Goal: Task Accomplishment & Management: Manage account settings

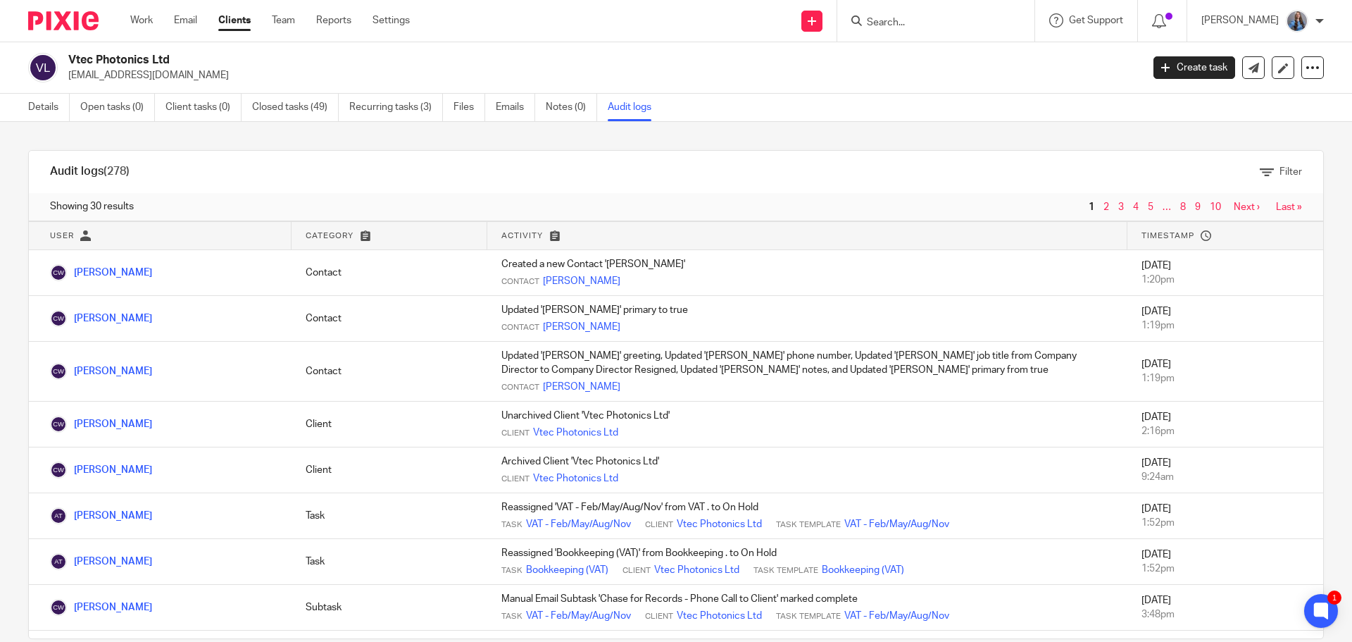
click at [911, 17] on input "Search" at bounding box center [929, 23] width 127 height 13
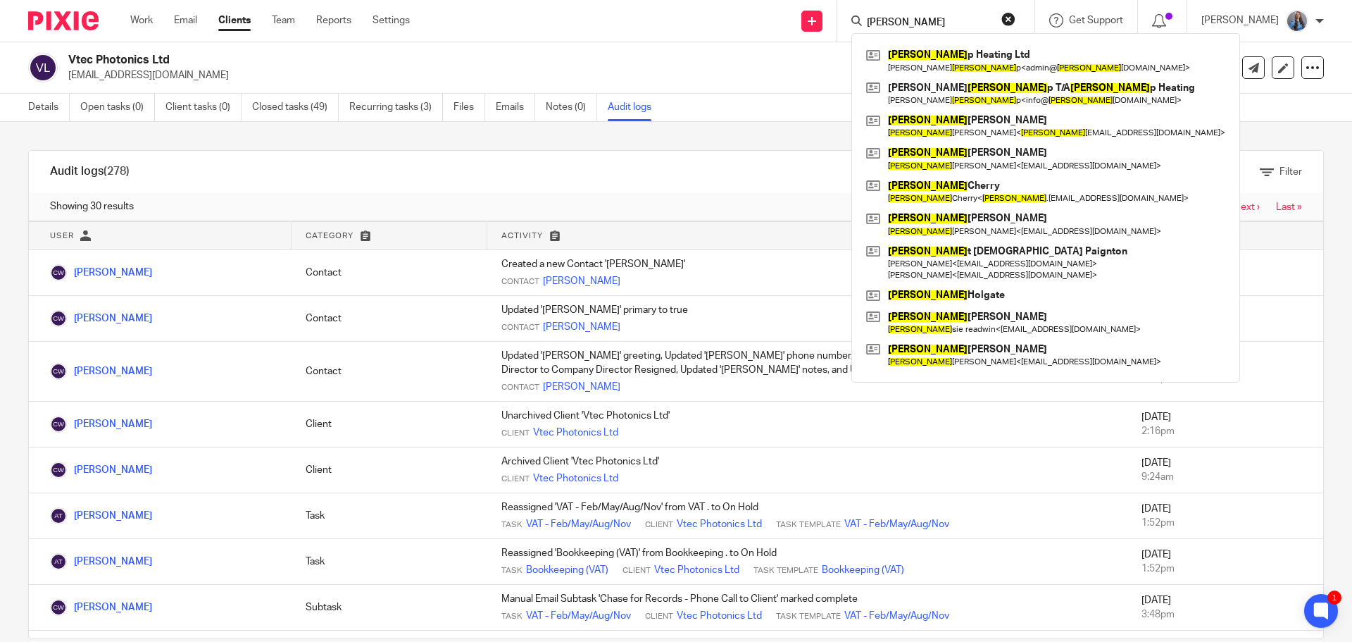
type input "cris"
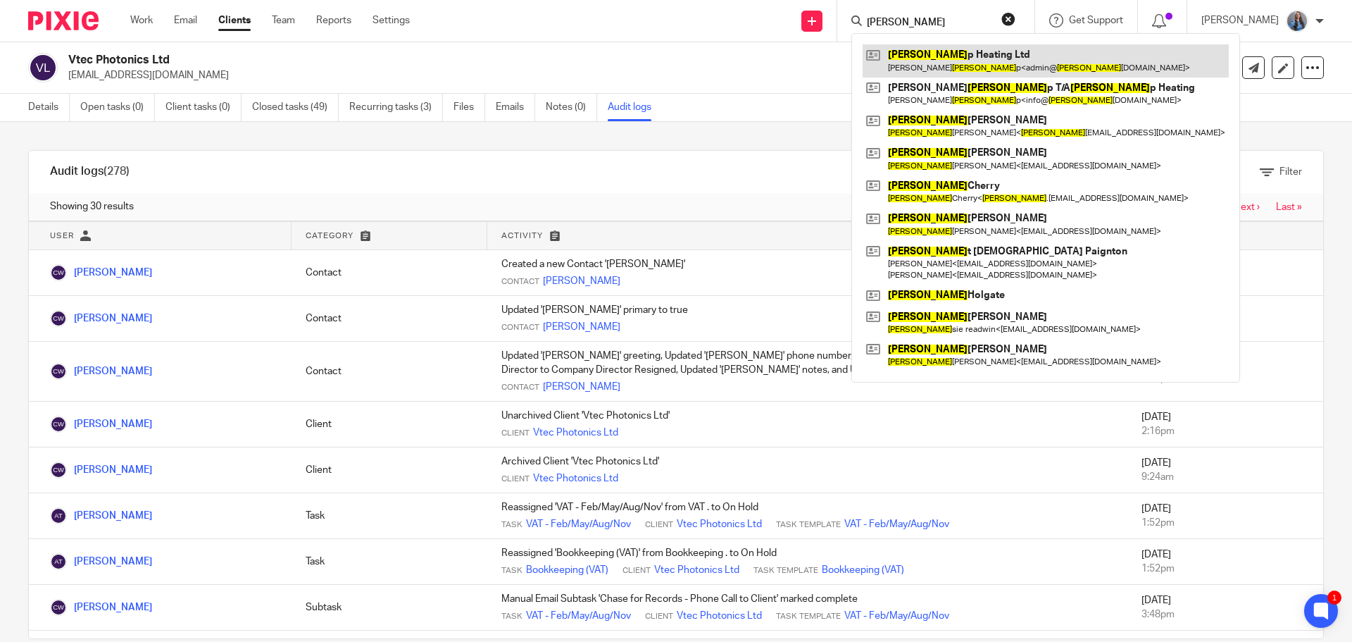
drag, startPoint x: 921, startPoint y: 40, endPoint x: 920, endPoint y: 68, distance: 27.5
click at [920, 68] on link at bounding box center [1046, 60] width 366 height 32
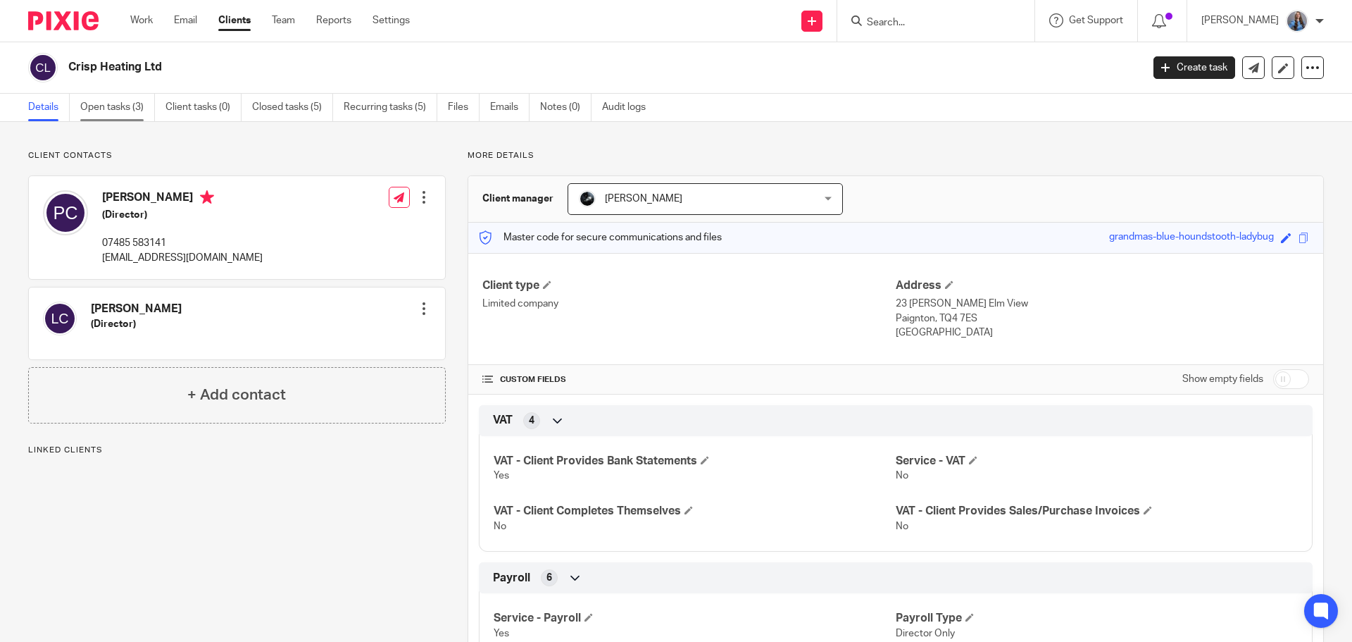
click at [126, 113] on link "Open tasks (3)" at bounding box center [117, 107] width 75 height 27
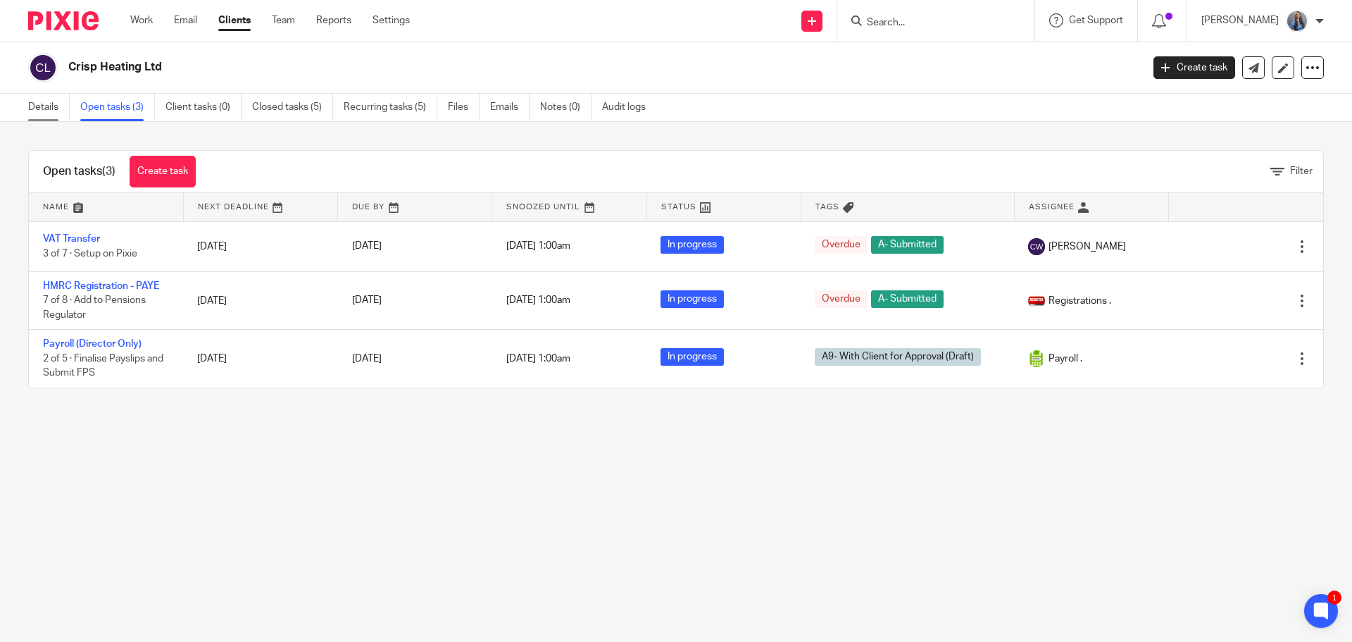
click at [58, 112] on link "Details" at bounding box center [49, 107] width 42 height 27
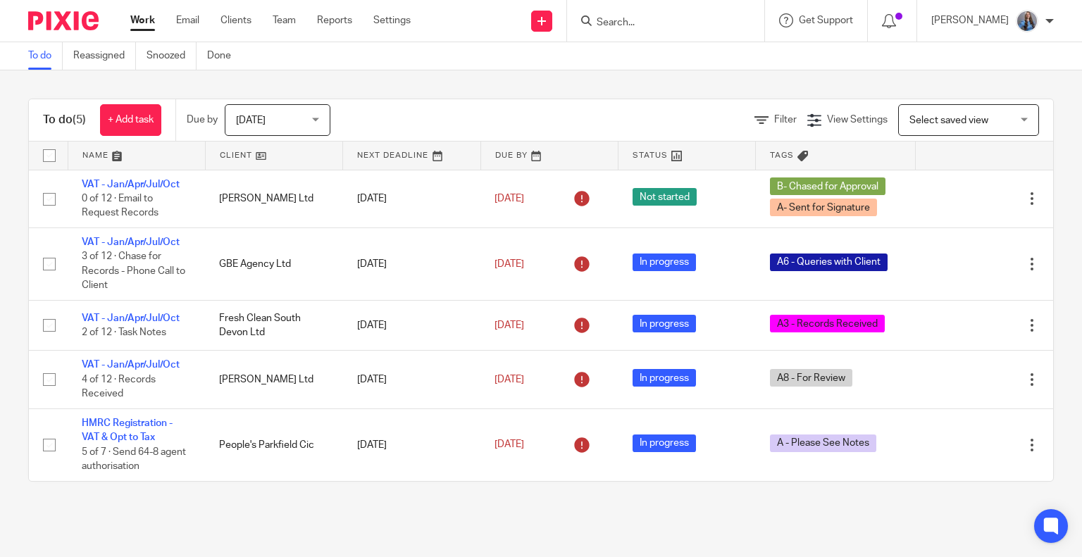
drag, startPoint x: 282, startPoint y: 25, endPoint x: 280, endPoint y: 5, distance: 19.8
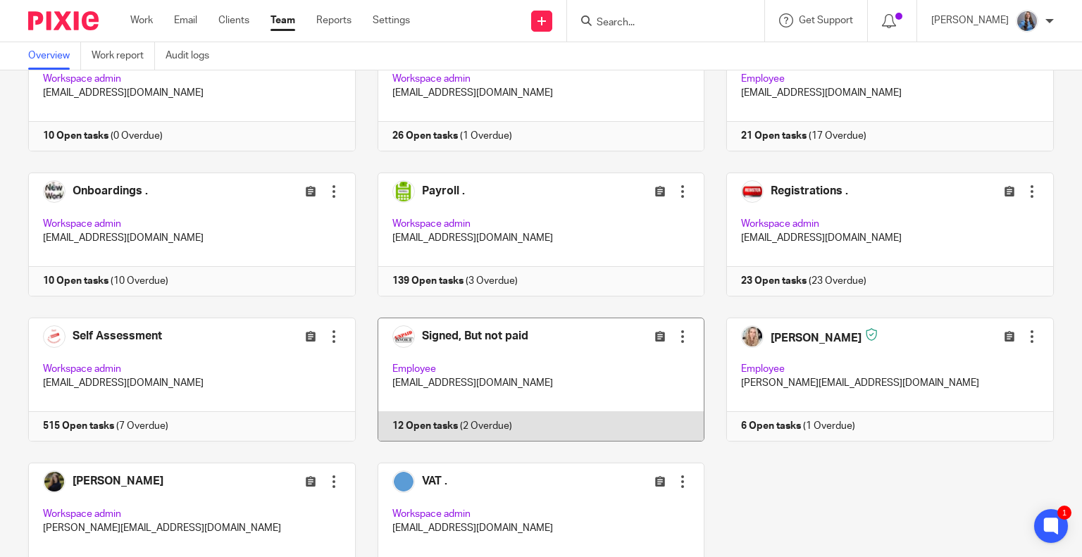
scroll to position [797, 0]
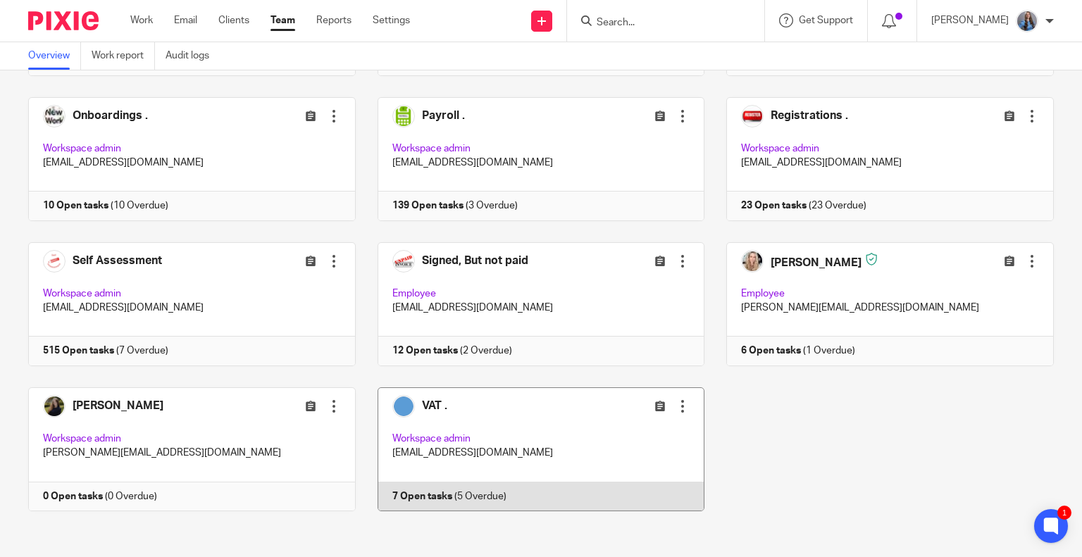
click at [584, 428] on link at bounding box center [530, 449] width 349 height 124
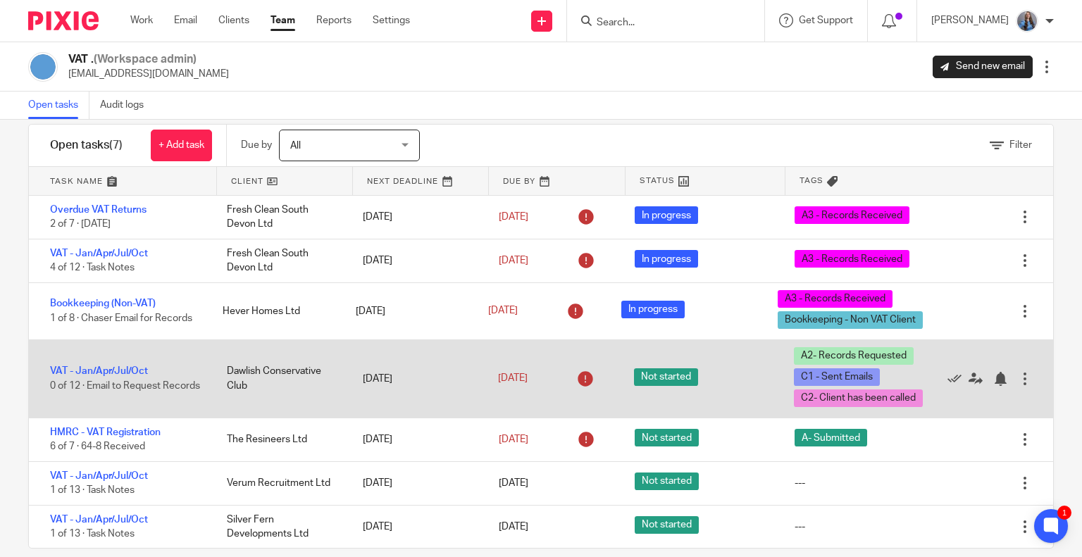
scroll to position [44, 0]
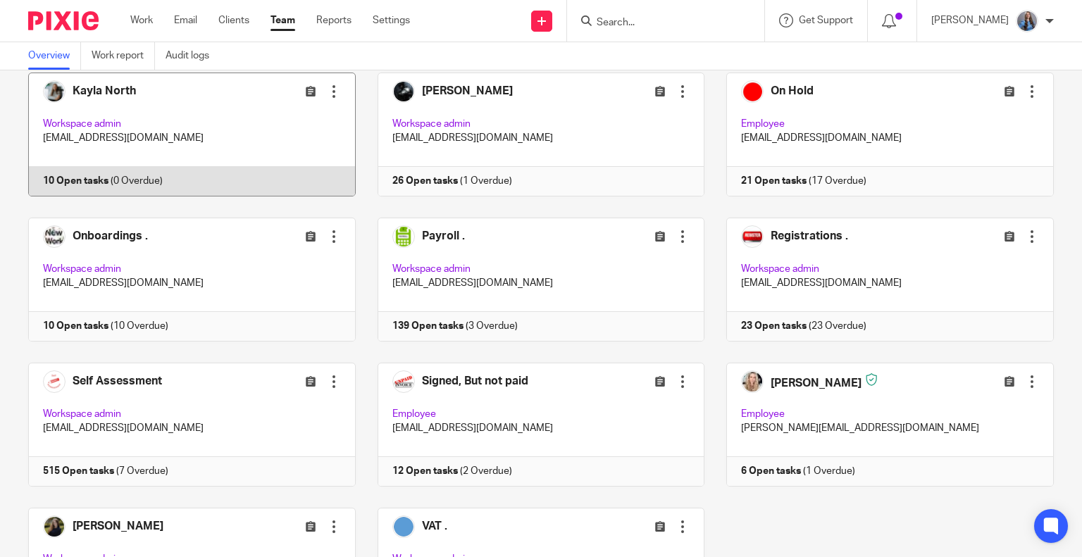
scroll to position [797, 0]
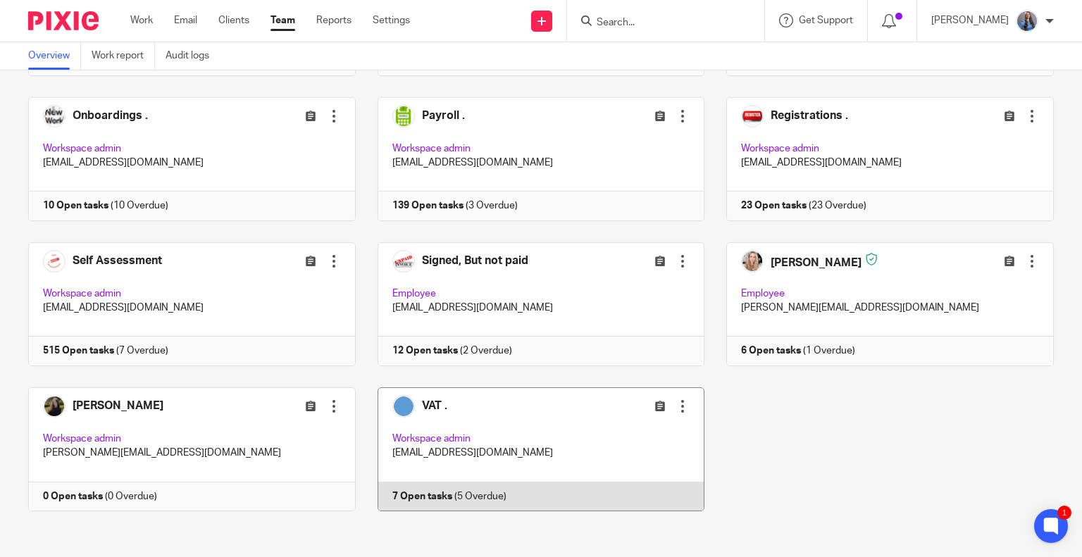
click at [487, 438] on link at bounding box center [530, 449] width 349 height 124
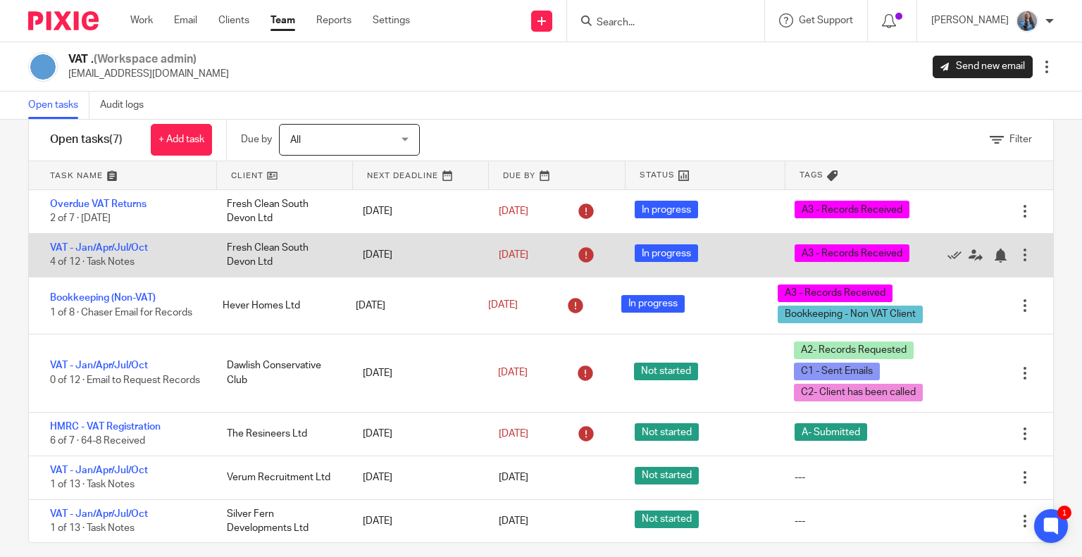
scroll to position [44, 0]
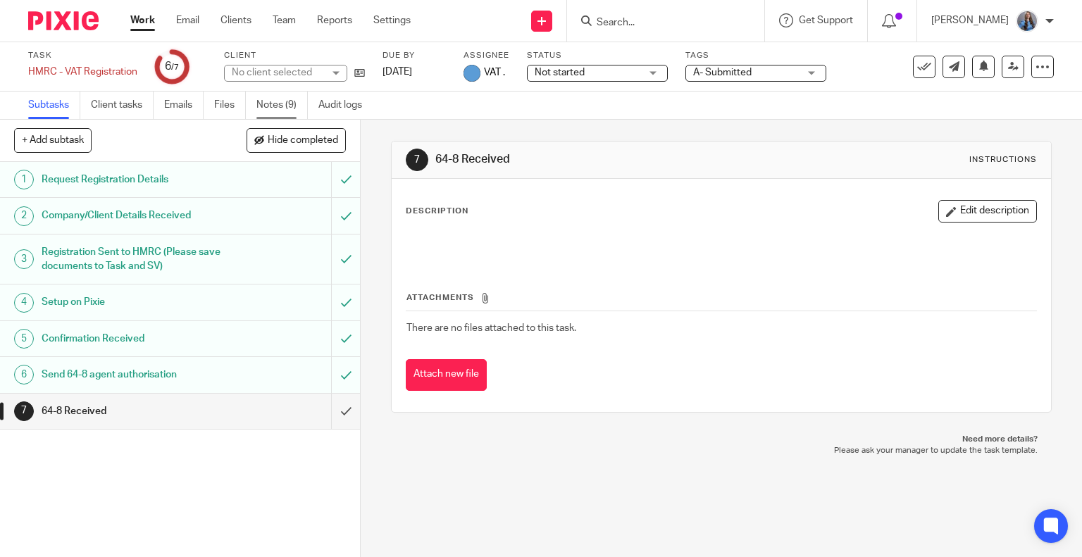
drag, startPoint x: 0, startPoint y: 0, endPoint x: 279, endPoint y: 107, distance: 298.8
click at [279, 107] on link "Notes (9)" at bounding box center [281, 105] width 51 height 27
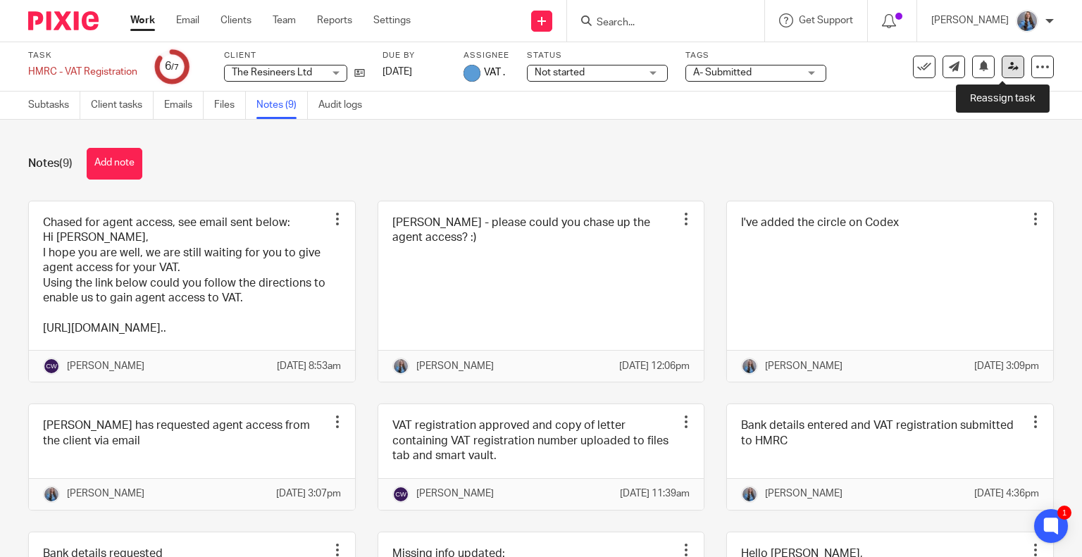
click at [1008, 69] on icon at bounding box center [1013, 66] width 11 height 11
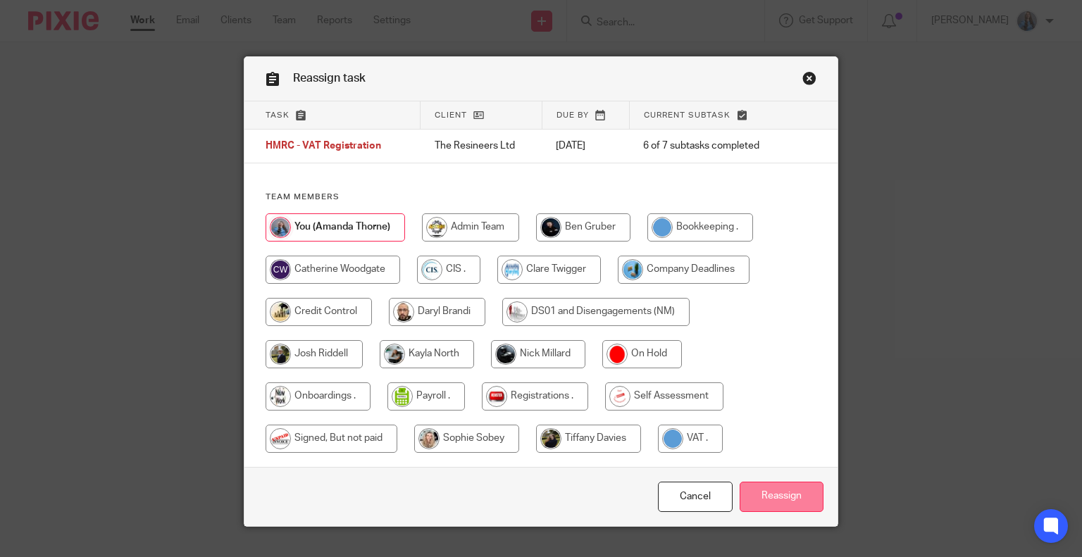
click at [770, 494] on input "Reassign" at bounding box center [782, 497] width 84 height 30
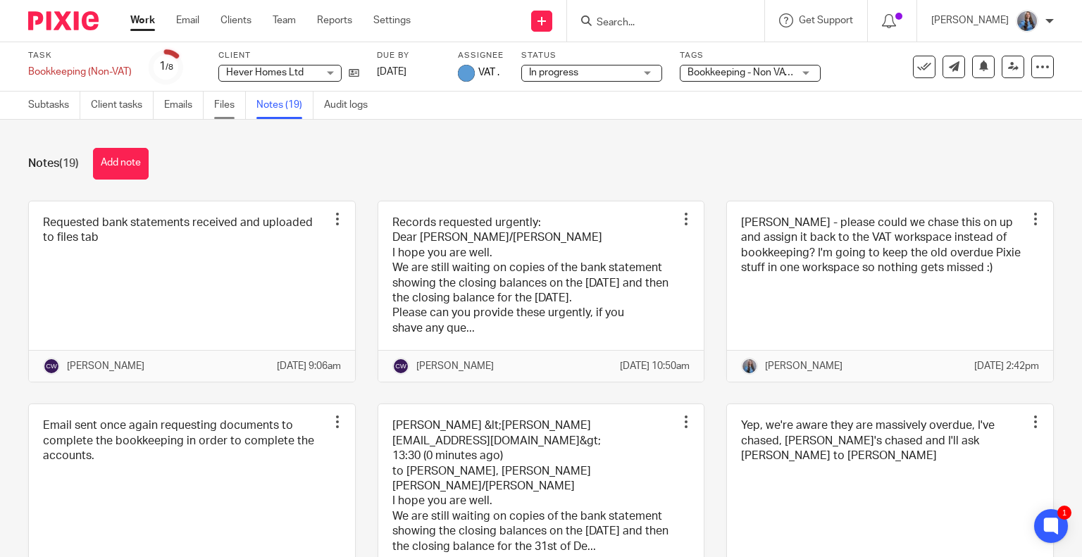
click at [223, 106] on link "Files" at bounding box center [230, 105] width 32 height 27
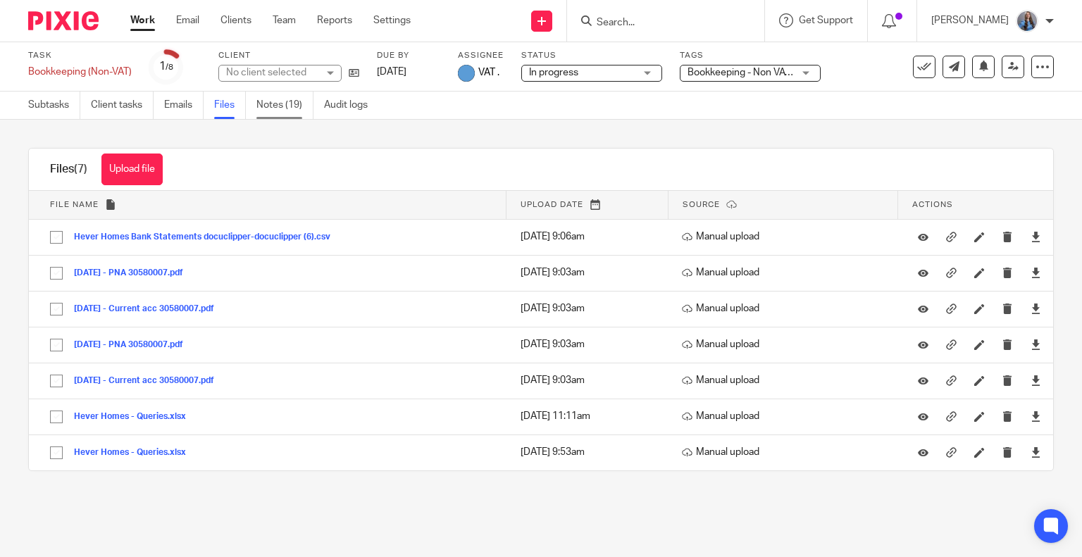
click at [282, 105] on link "Notes (19)" at bounding box center [284, 105] width 57 height 27
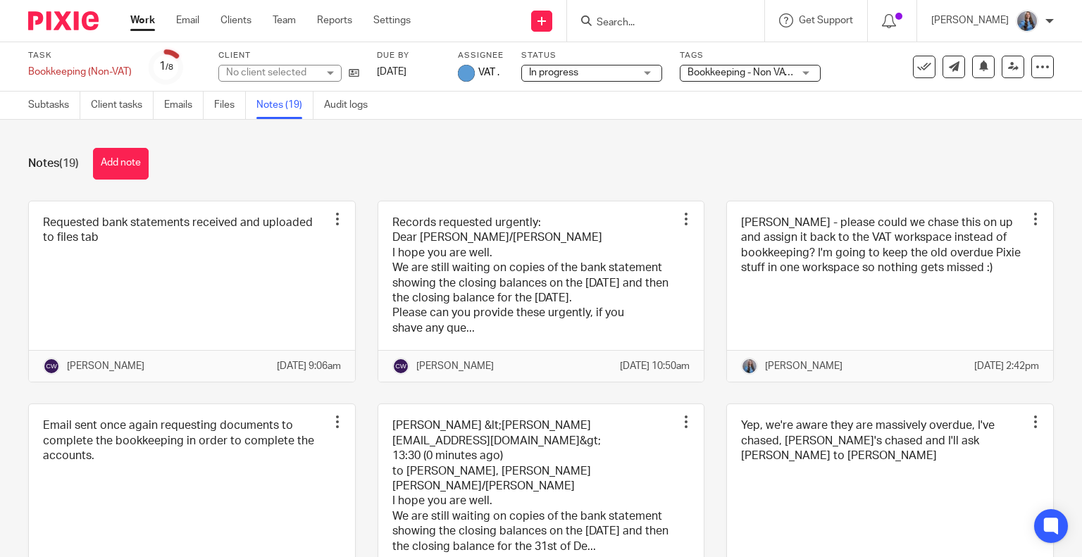
click at [566, 239] on link at bounding box center [541, 291] width 326 height 181
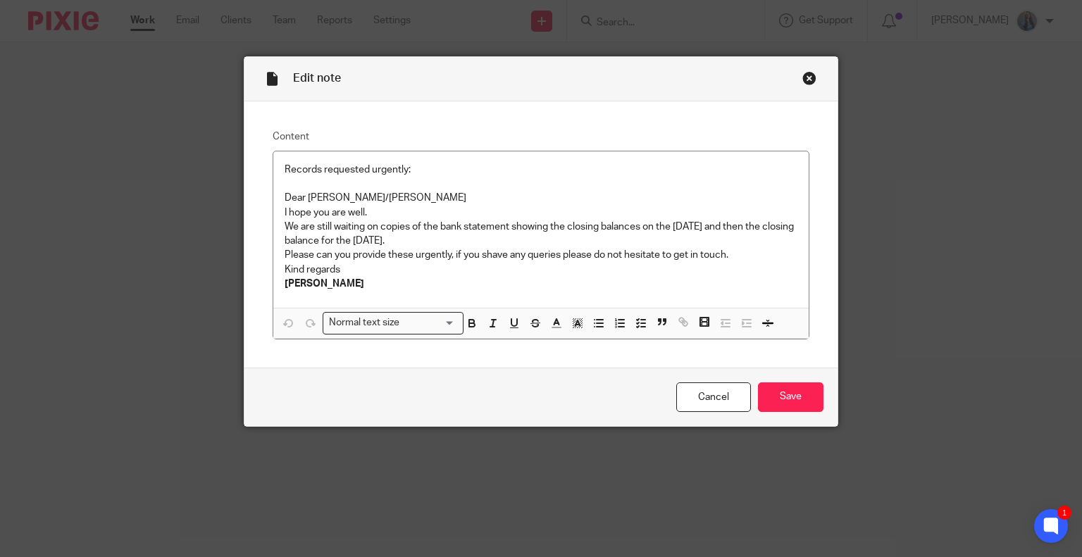
click at [802, 72] on div "Close this dialog window" at bounding box center [809, 78] width 14 height 14
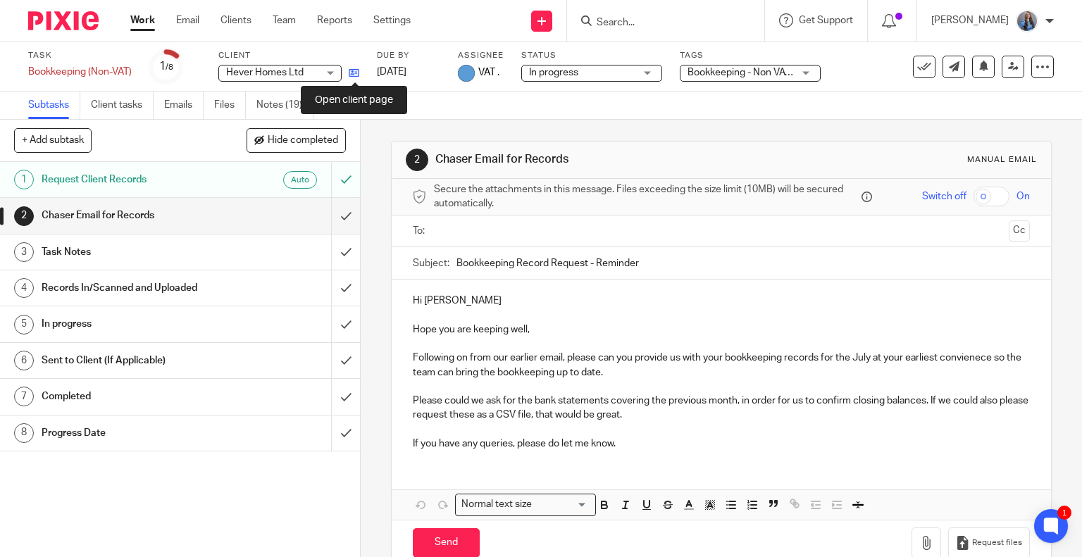
click at [352, 69] on icon at bounding box center [354, 73] width 11 height 11
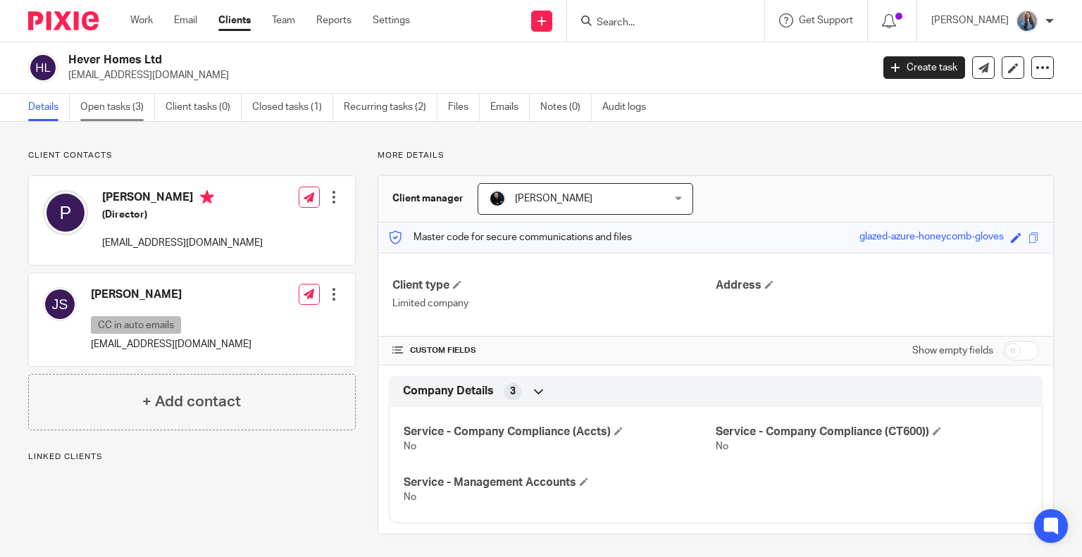
click at [102, 101] on link "Open tasks (3)" at bounding box center [117, 107] width 75 height 27
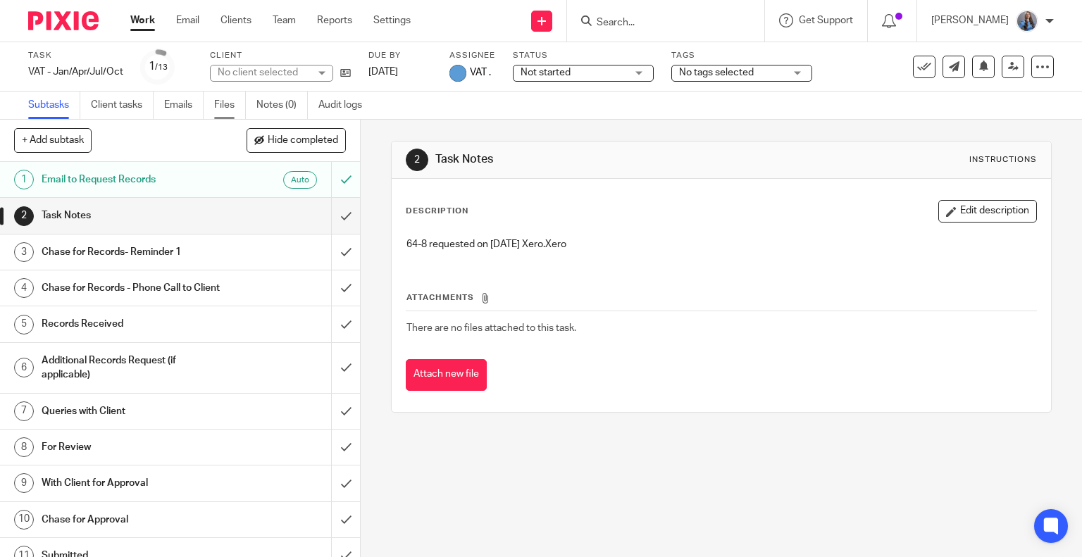
click at [224, 106] on link "Files" at bounding box center [230, 105] width 32 height 27
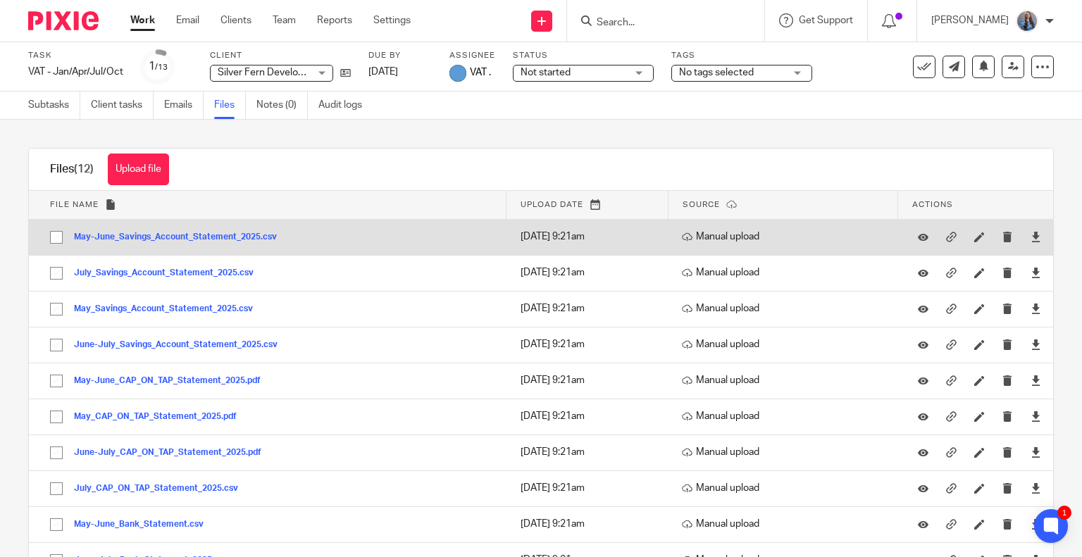
click at [56, 232] on input "checkbox" at bounding box center [56, 237] width 27 height 27
checkbox input "true"
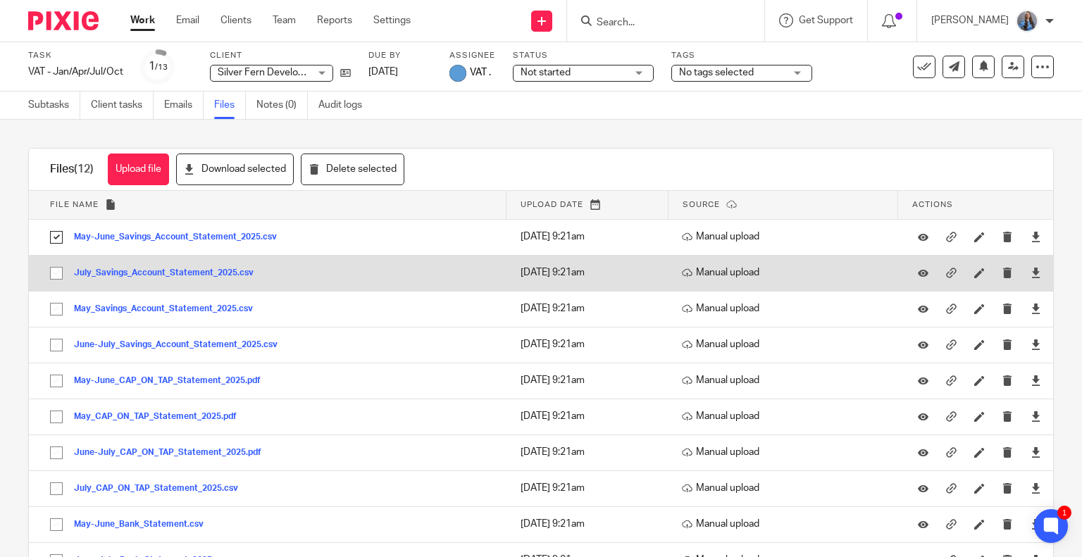
click at [58, 281] on input "checkbox" at bounding box center [56, 273] width 27 height 27
checkbox input "true"
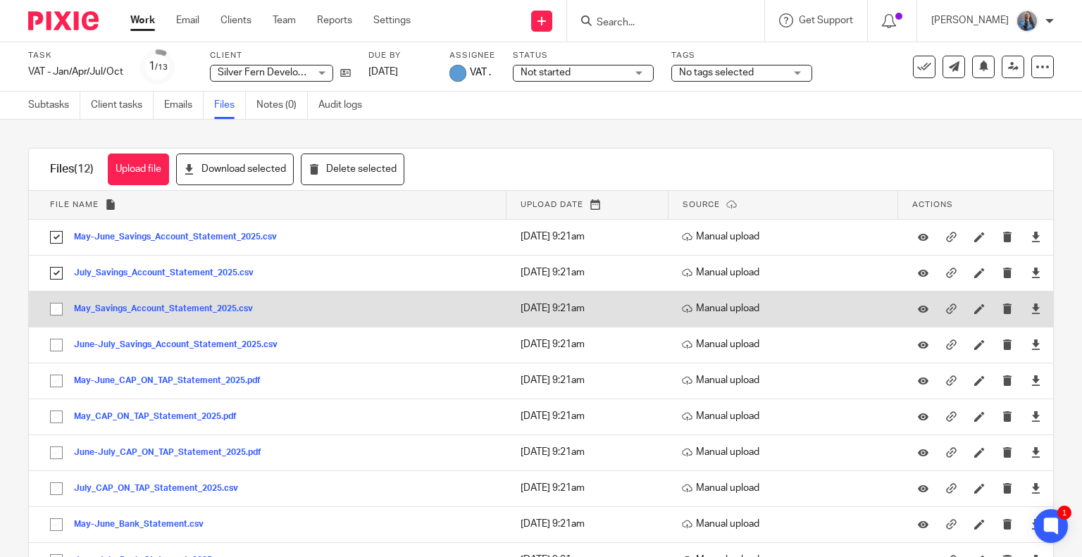
click at [56, 312] on input "checkbox" at bounding box center [56, 309] width 27 height 27
checkbox input "true"
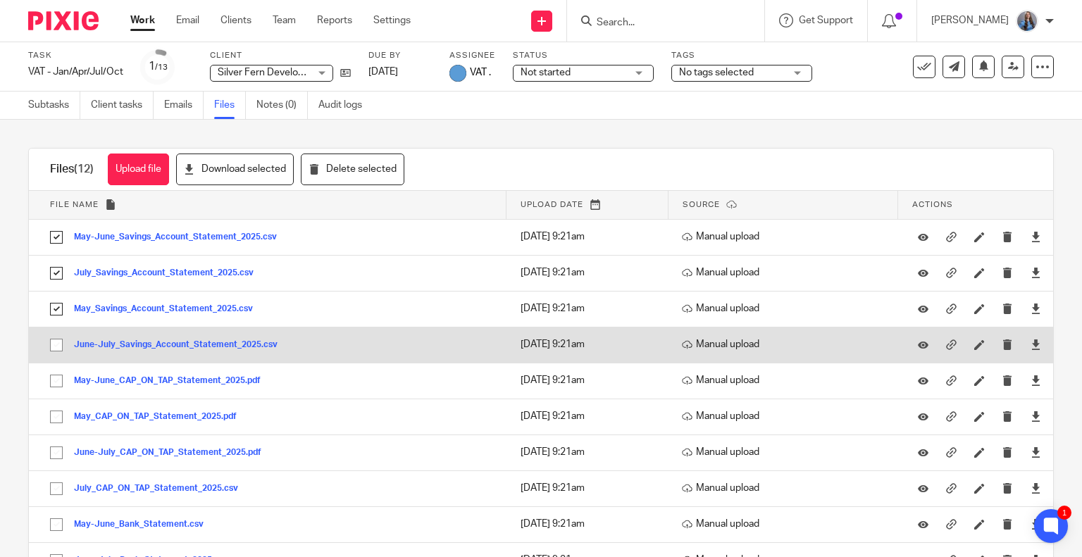
click at [59, 339] on input "checkbox" at bounding box center [56, 345] width 27 height 27
checkbox input "true"
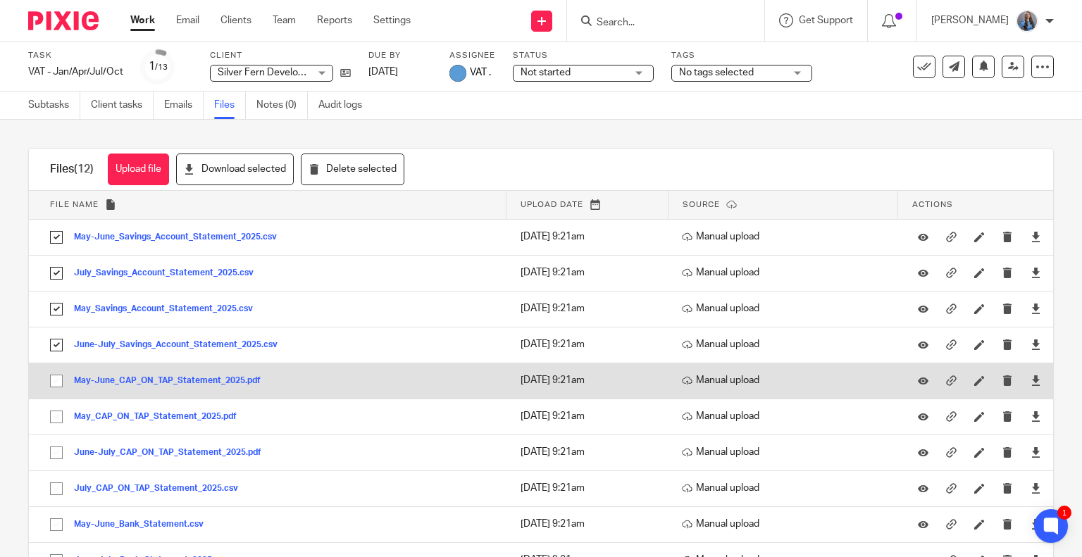
click at [61, 382] on input "checkbox" at bounding box center [56, 381] width 27 height 27
checkbox input "true"
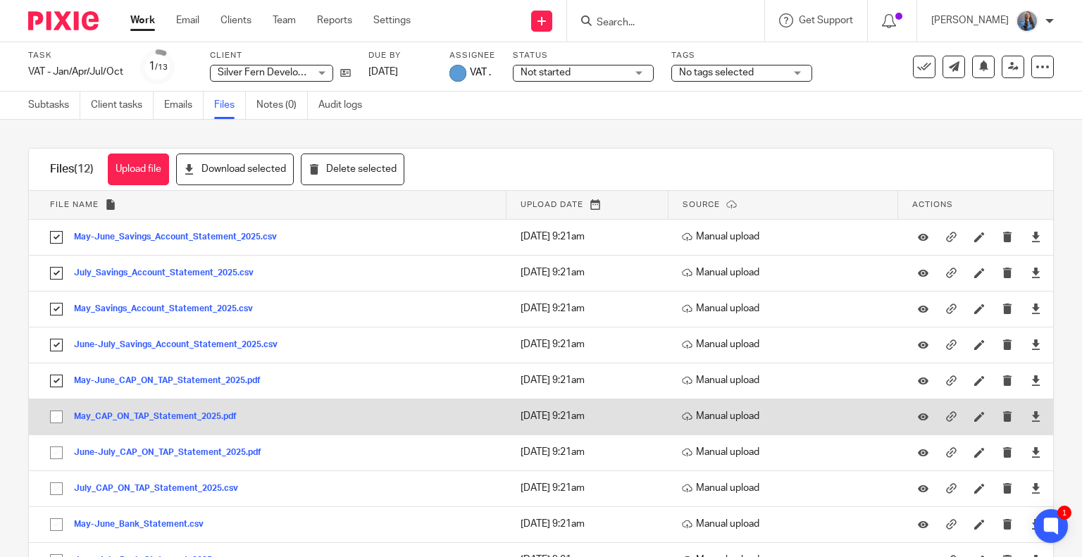
click at [57, 419] on input "checkbox" at bounding box center [56, 417] width 27 height 27
checkbox input "true"
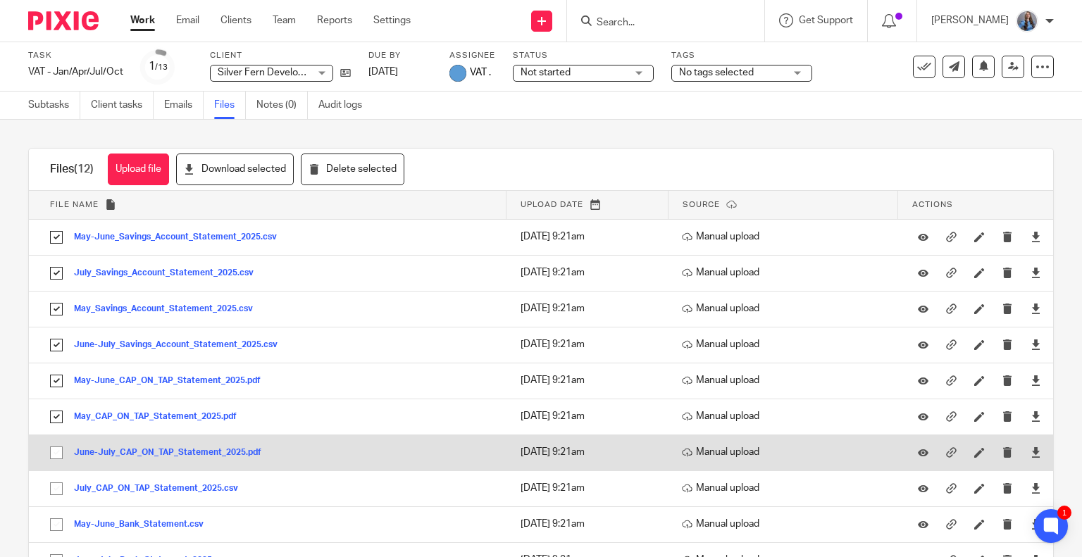
click at [56, 452] on input "checkbox" at bounding box center [56, 453] width 27 height 27
checkbox input "true"
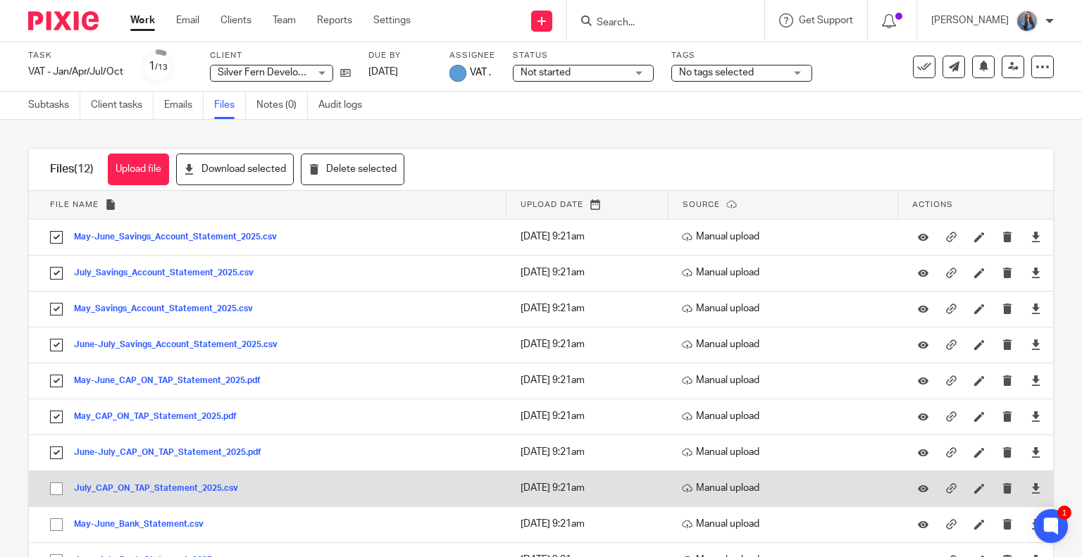
click at [54, 490] on input "checkbox" at bounding box center [56, 488] width 27 height 27
checkbox input "true"
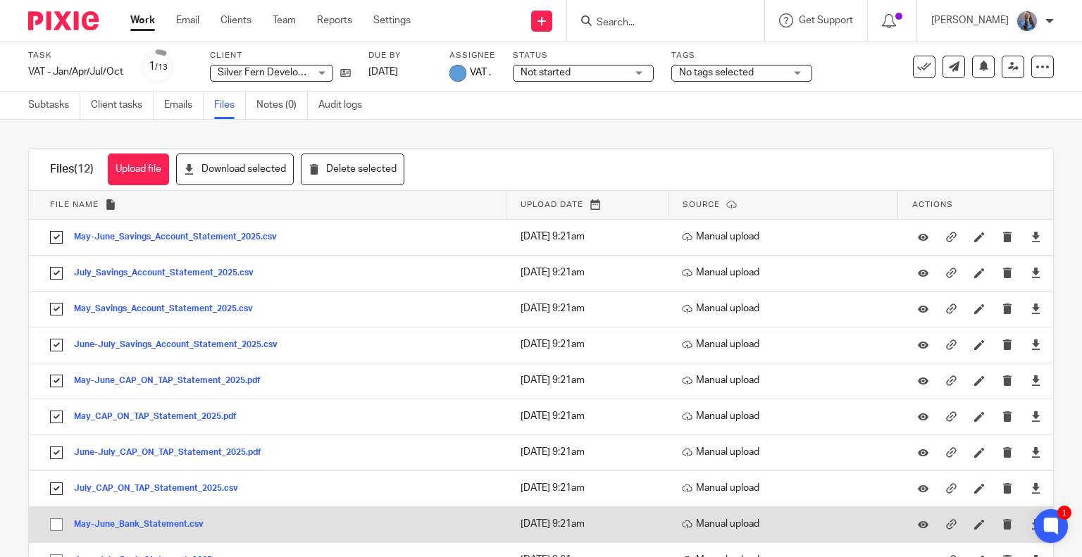
click at [51, 518] on input "checkbox" at bounding box center [56, 524] width 27 height 27
checkbox input "true"
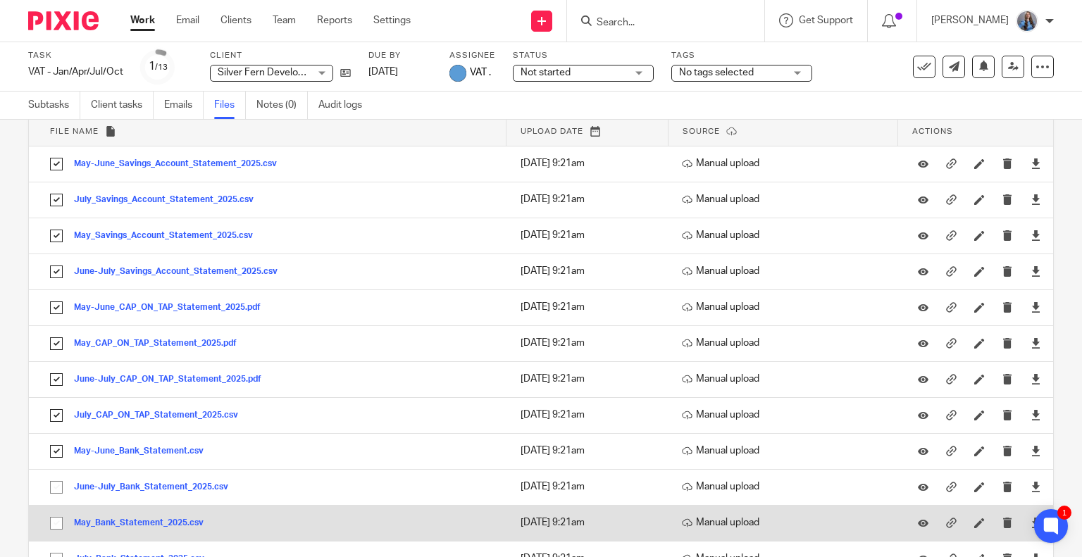
scroll to position [119, 0]
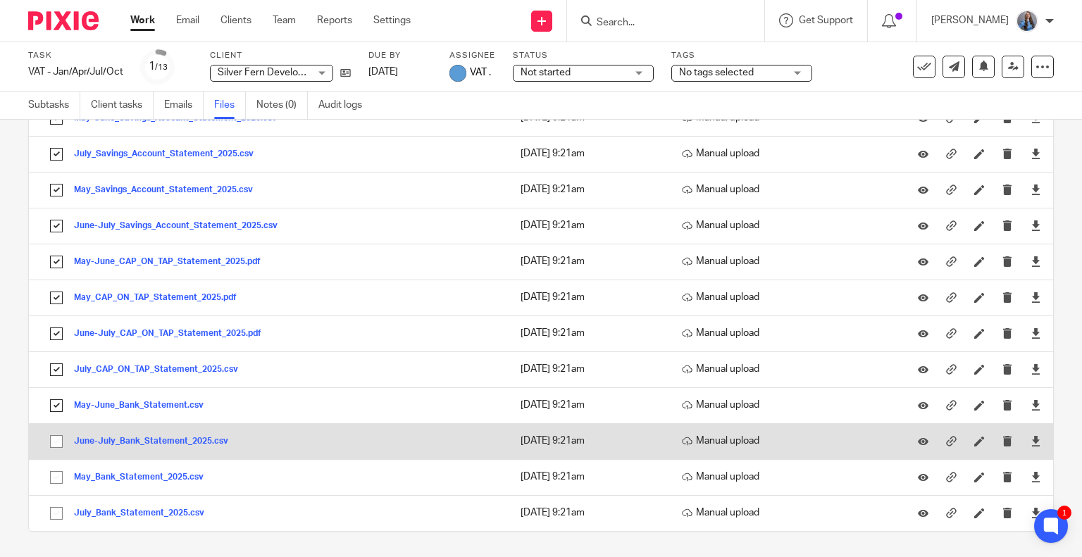
click at [52, 442] on input "checkbox" at bounding box center [56, 441] width 27 height 27
checkbox input "true"
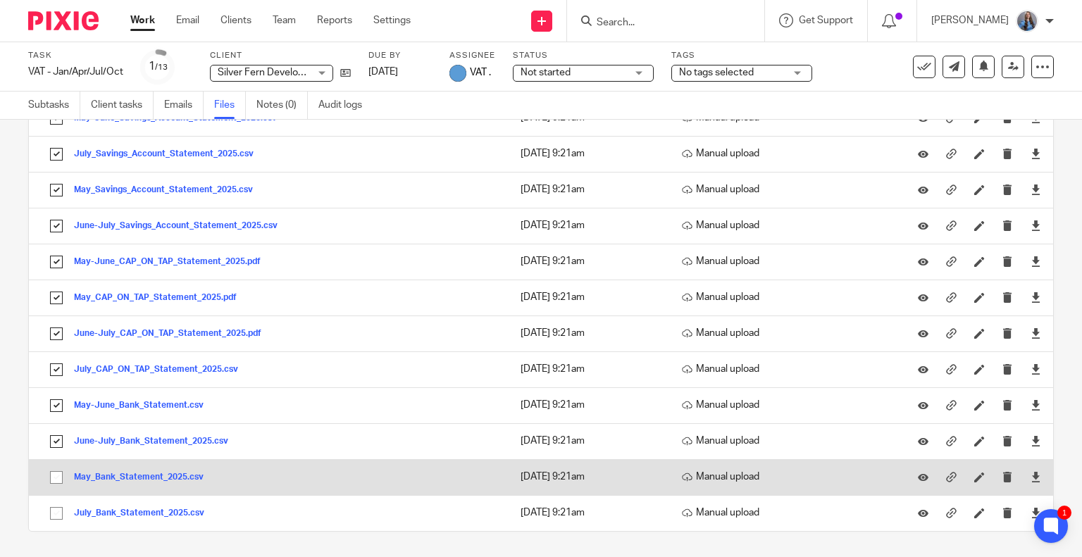
drag, startPoint x: 54, startPoint y: 475, endPoint x: 56, endPoint y: 512, distance: 36.7
click at [54, 475] on input "checkbox" at bounding box center [56, 477] width 27 height 27
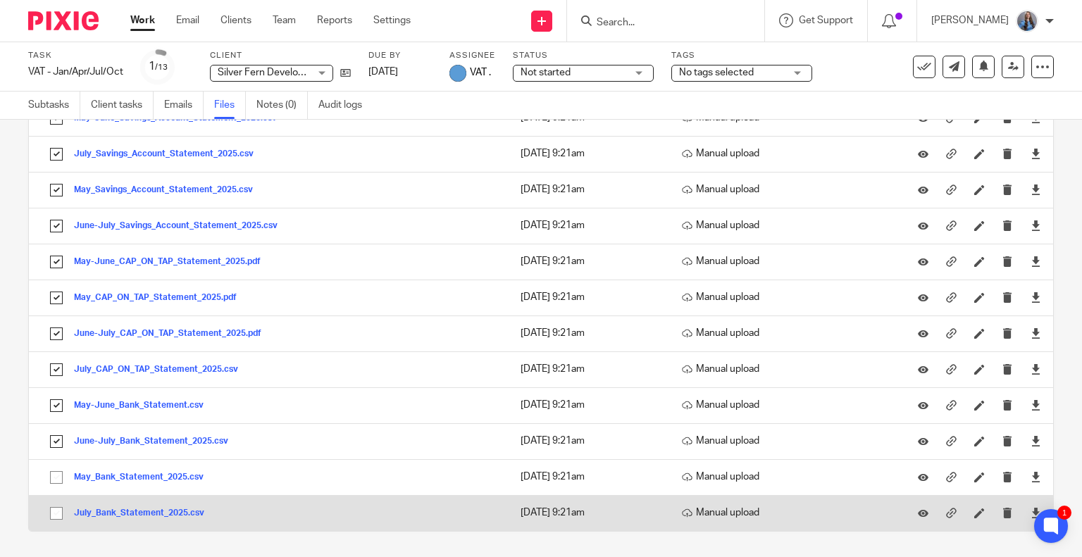
checkbox input "true"
click at [56, 517] on input "checkbox" at bounding box center [56, 513] width 27 height 27
checkbox input "true"
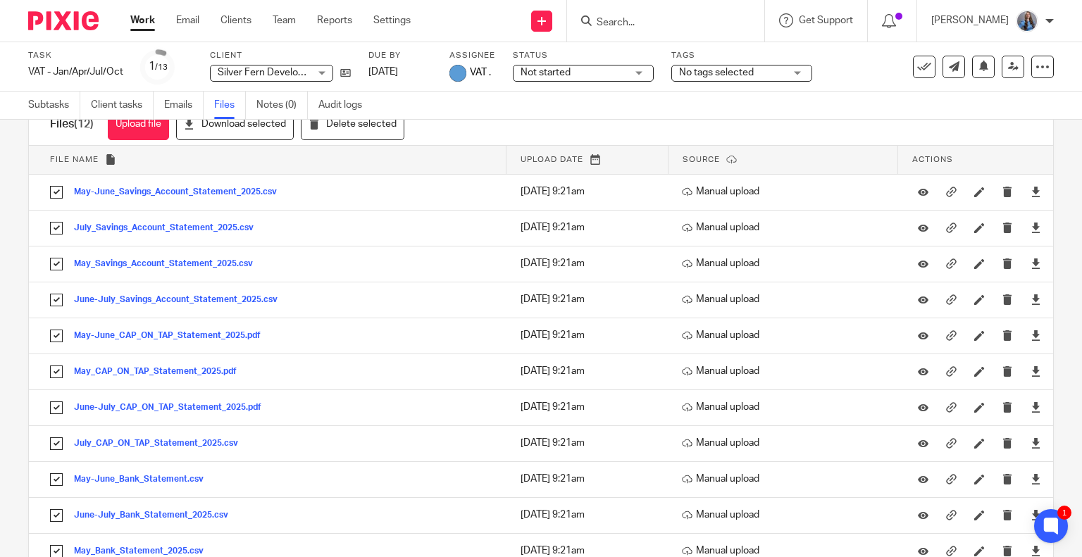
scroll to position [0, 0]
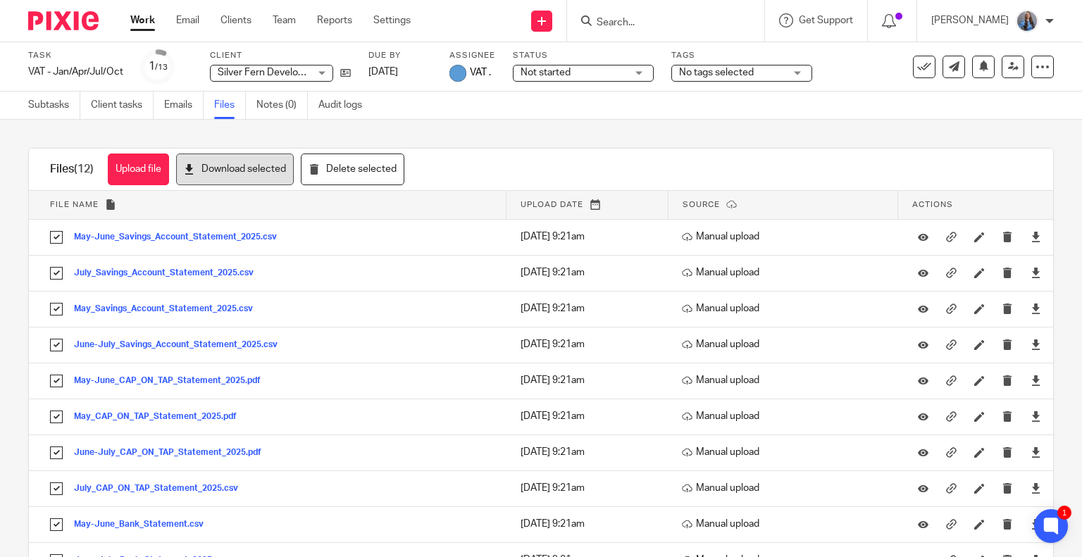
click at [237, 169] on button "Download selected" at bounding box center [235, 170] width 118 height 32
click at [916, 76] on button at bounding box center [924, 67] width 23 height 23
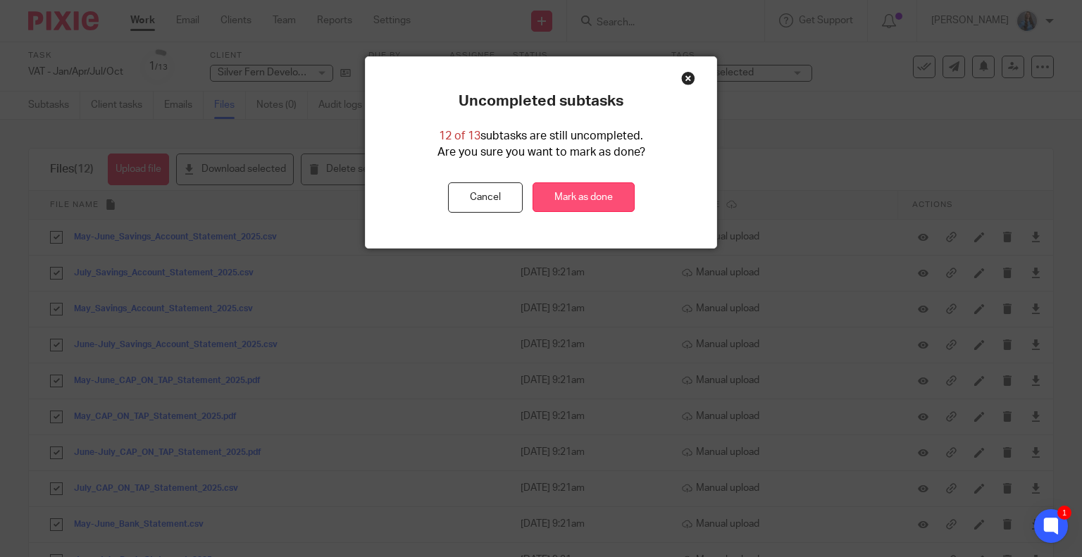
click at [597, 190] on link "Mark as done" at bounding box center [583, 197] width 102 height 30
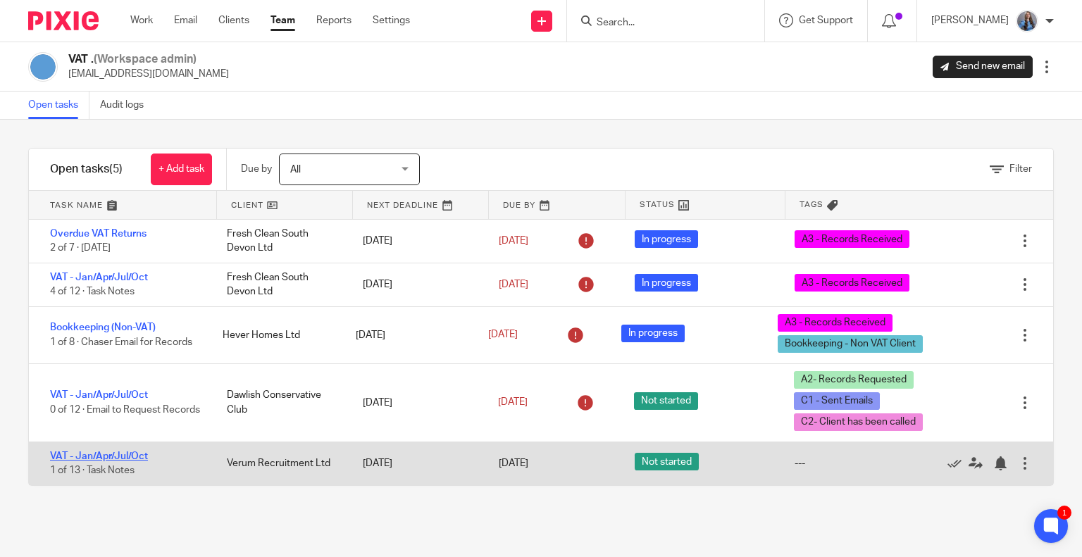
click at [123, 456] on link "VAT - Jan/Apr/Jul/Oct" at bounding box center [99, 456] width 98 height 10
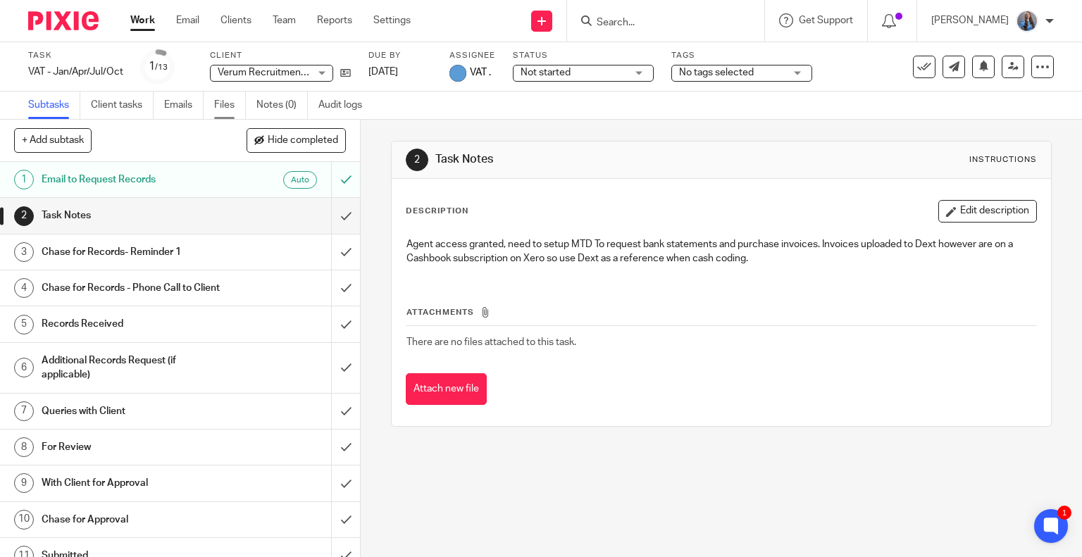
click at [220, 108] on link "Files" at bounding box center [230, 105] width 32 height 27
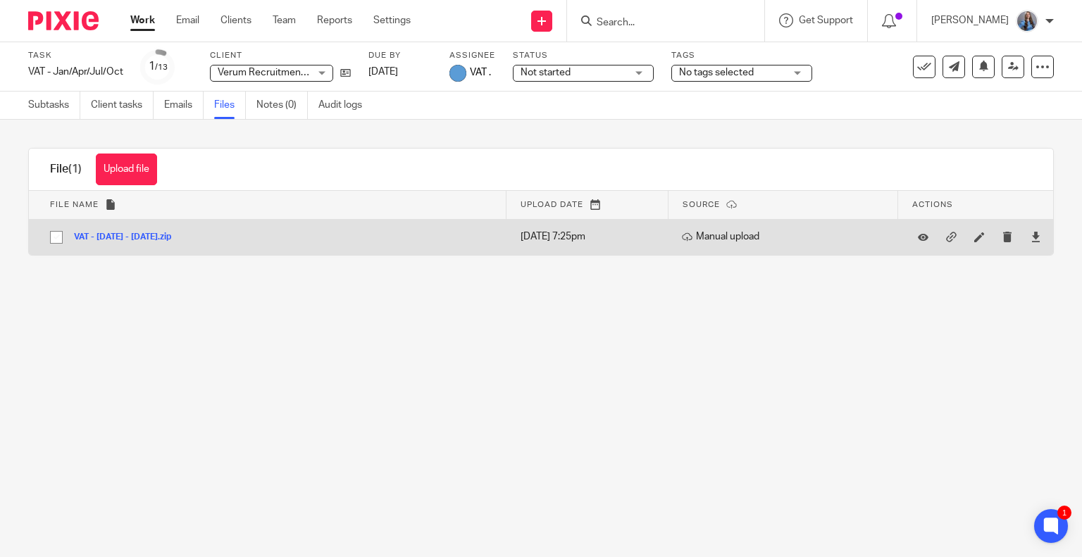
click at [56, 236] on input "checkbox" at bounding box center [56, 237] width 27 height 27
checkbox input "true"
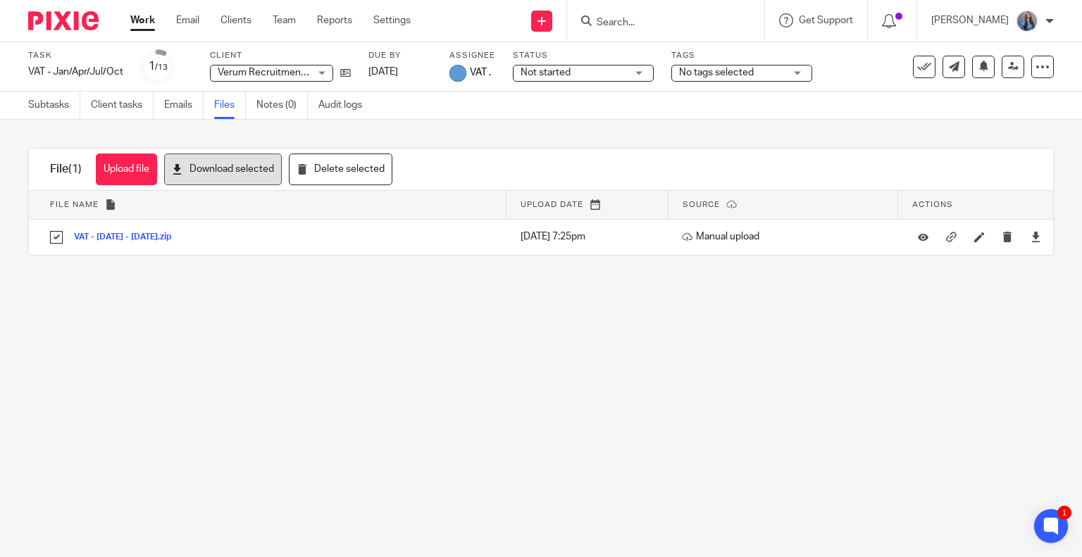
click at [247, 174] on button "Download selected" at bounding box center [223, 170] width 118 height 32
click at [423, 374] on main "Task VAT - Jan/Apr/Jul/Oct Save VAT - Jan/Apr/Jul/Oct 1 /13 Client Verum Recrui…" at bounding box center [541, 278] width 1082 height 557
click at [609, 125] on div "Upload file Drag & Drop your files, or click here Files uploading... File (1) U…" at bounding box center [541, 202] width 1082 height 164
click at [917, 64] on icon at bounding box center [924, 67] width 14 height 14
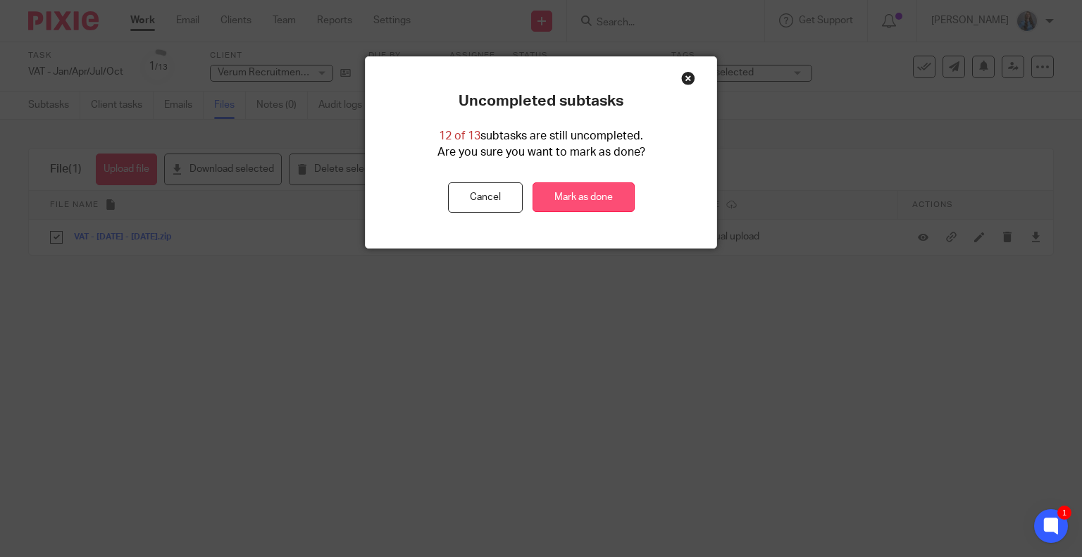
click at [579, 194] on link "Mark as done" at bounding box center [583, 197] width 102 height 30
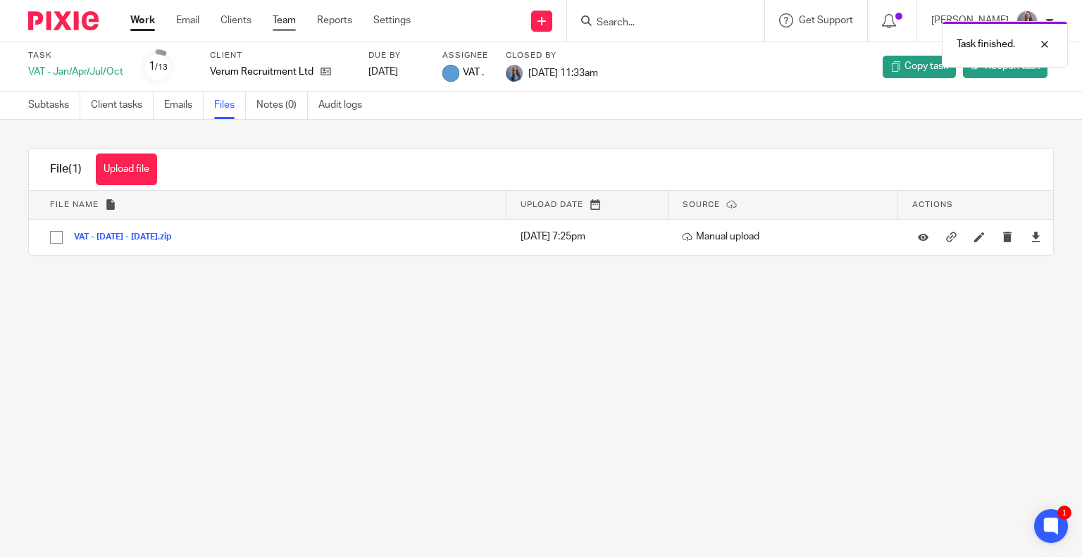
click at [285, 23] on link "Team" at bounding box center [284, 20] width 23 height 14
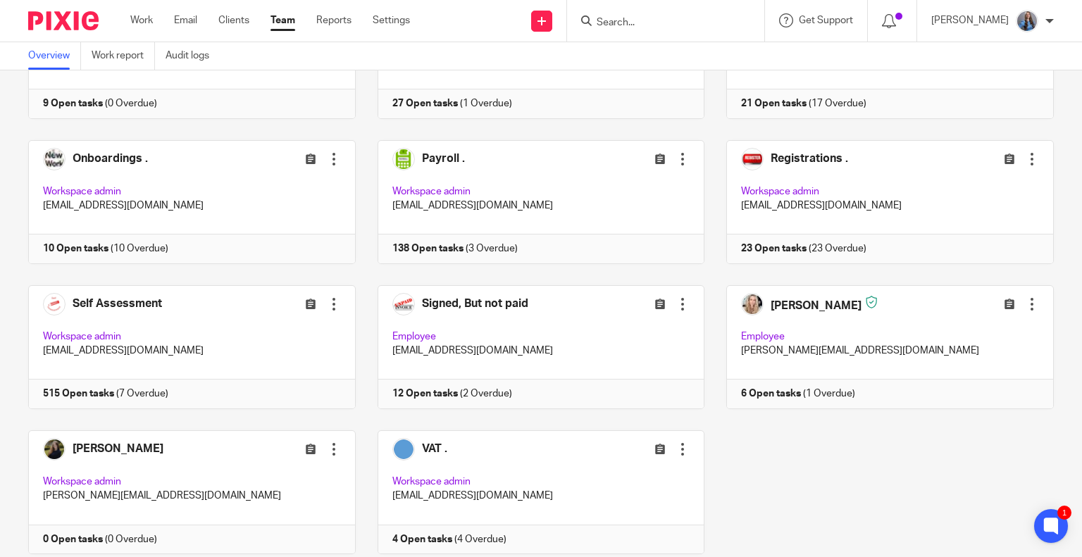
scroll to position [797, 0]
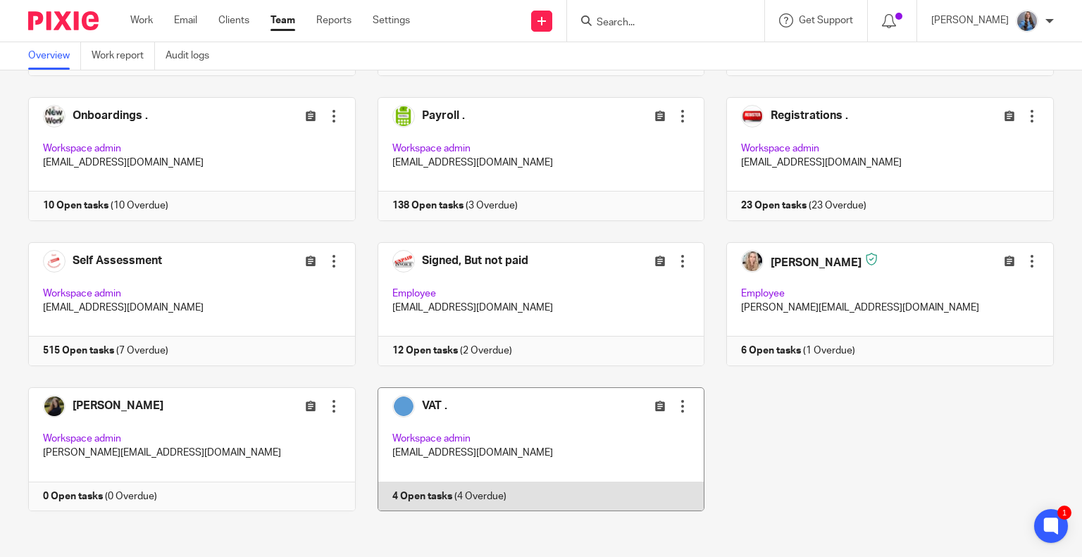
click at [547, 468] on link at bounding box center [530, 449] width 349 height 124
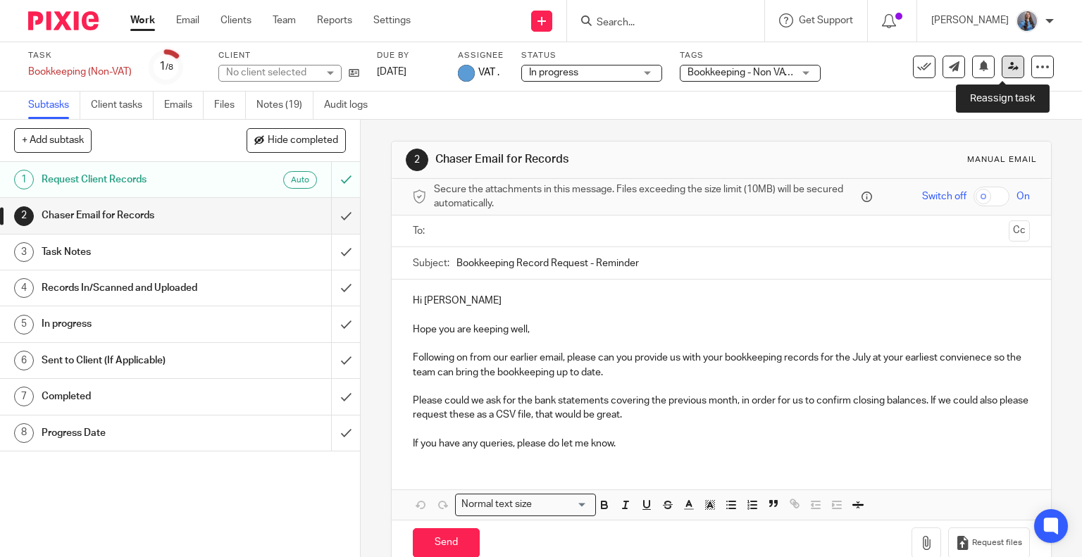
click at [1008, 67] on icon at bounding box center [1013, 66] width 11 height 11
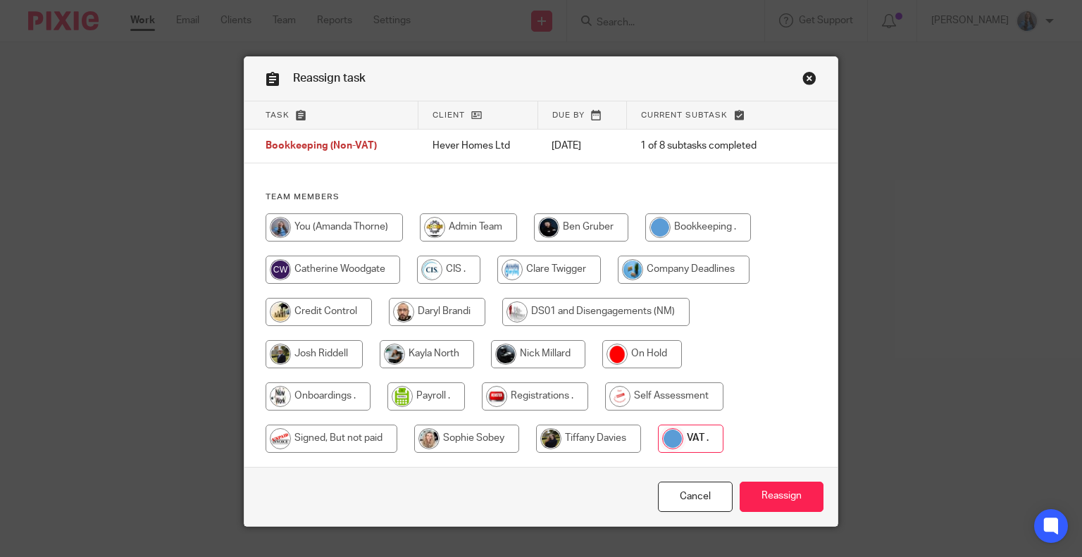
click at [366, 231] on input "radio" at bounding box center [334, 227] width 137 height 28
radio input "true"
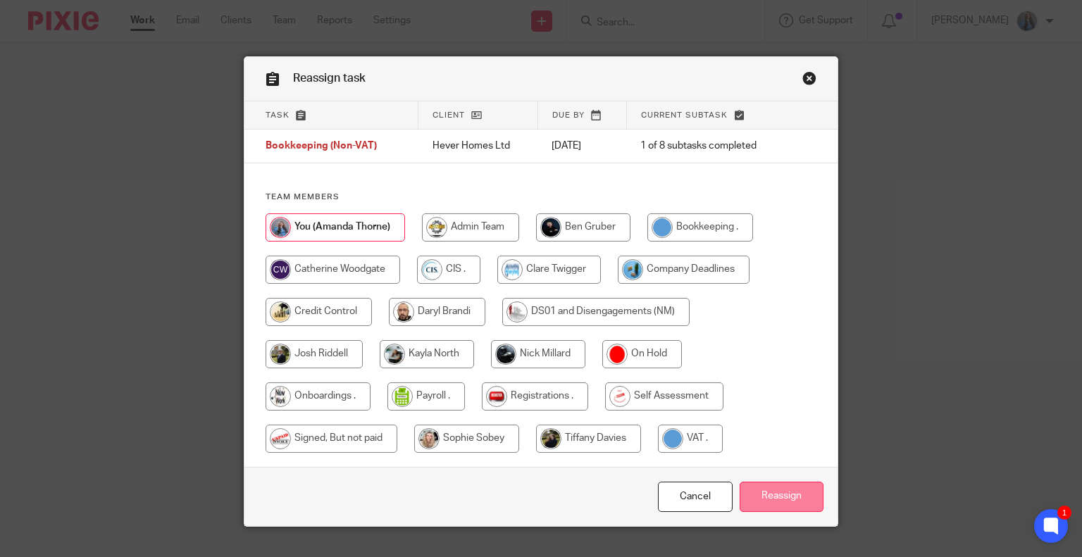
click at [785, 497] on input "Reassign" at bounding box center [782, 497] width 84 height 30
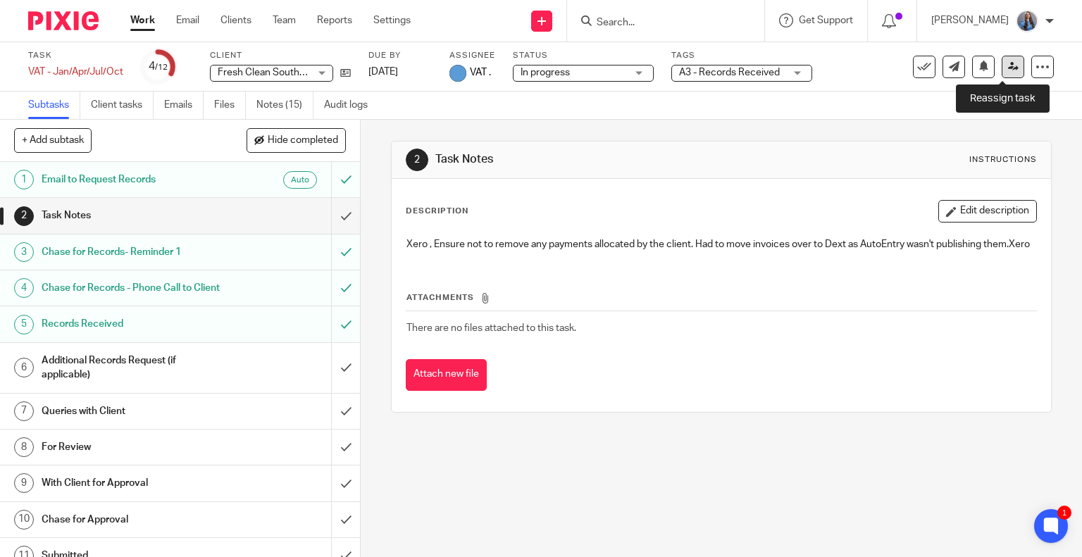
click at [1002, 75] on link at bounding box center [1013, 67] width 23 height 23
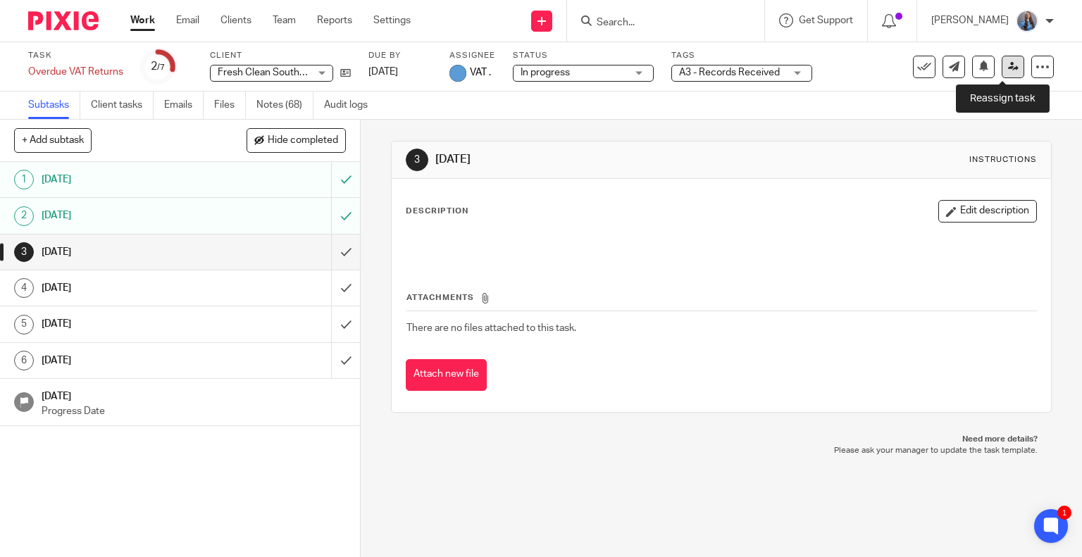
click at [1008, 71] on icon at bounding box center [1013, 66] width 11 height 11
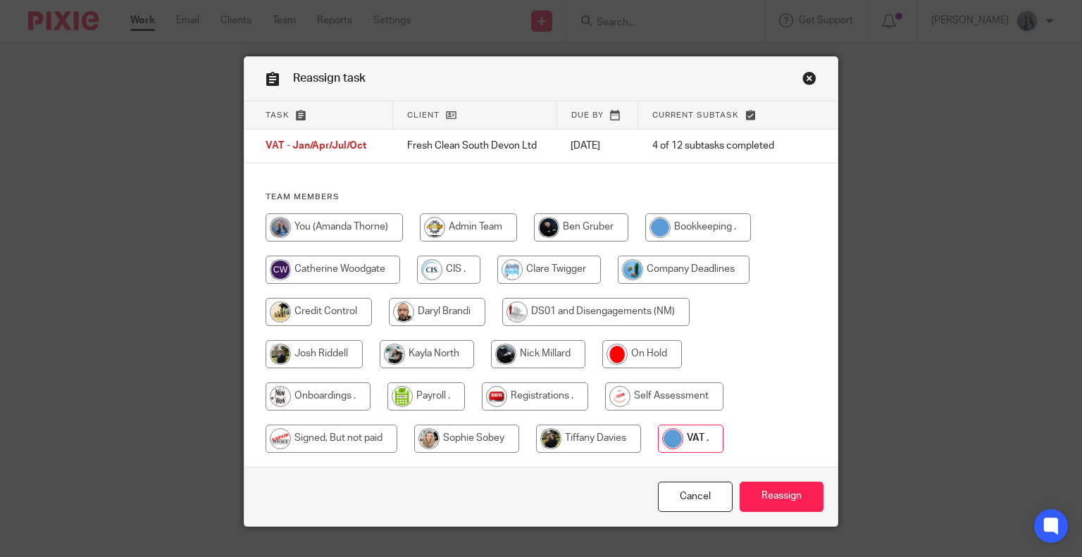
click at [400, 215] on div at bounding box center [541, 340] width 551 height 254
click at [378, 223] on input "radio" at bounding box center [334, 227] width 137 height 28
radio input "true"
click at [773, 489] on input "Reassign" at bounding box center [782, 497] width 84 height 30
click at [313, 231] on input "radio" at bounding box center [334, 227] width 137 height 28
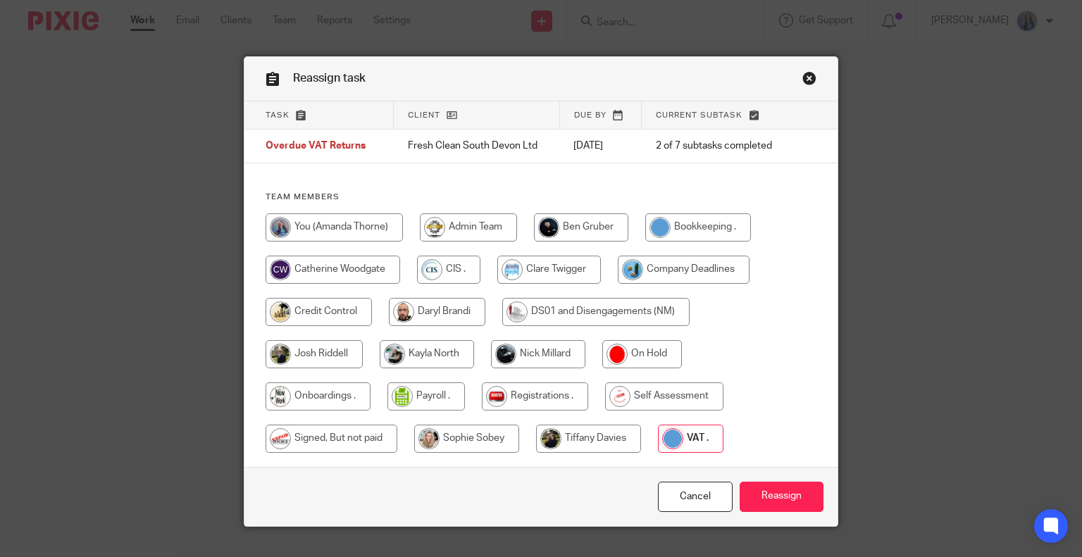
radio input "true"
click at [756, 504] on input "Reassign" at bounding box center [782, 497] width 84 height 30
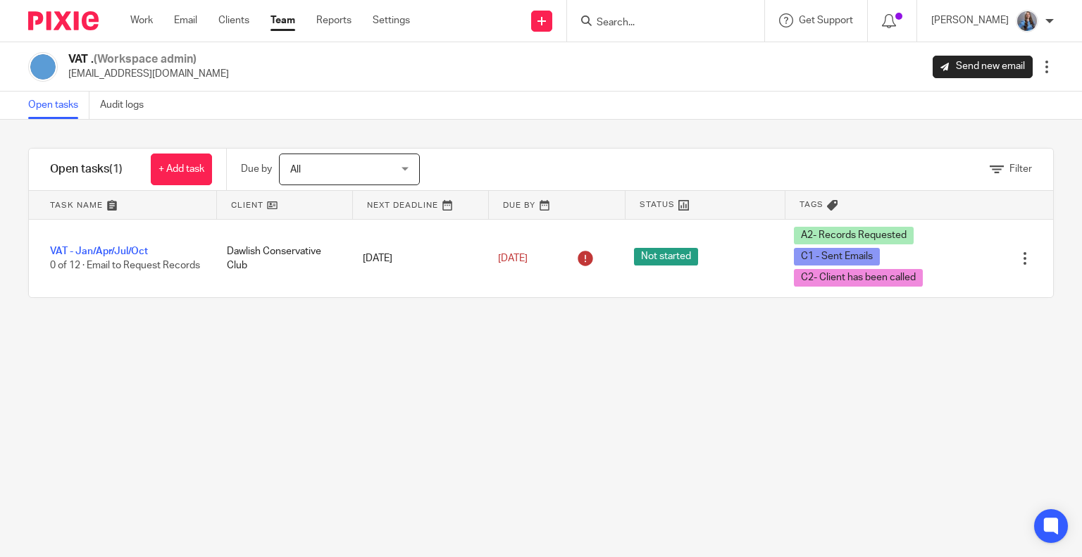
click at [144, 14] on link "Work" at bounding box center [141, 20] width 23 height 14
click at [143, 22] on link "Work" at bounding box center [141, 20] width 23 height 14
click at [289, 23] on link "Team" at bounding box center [282, 20] width 25 height 14
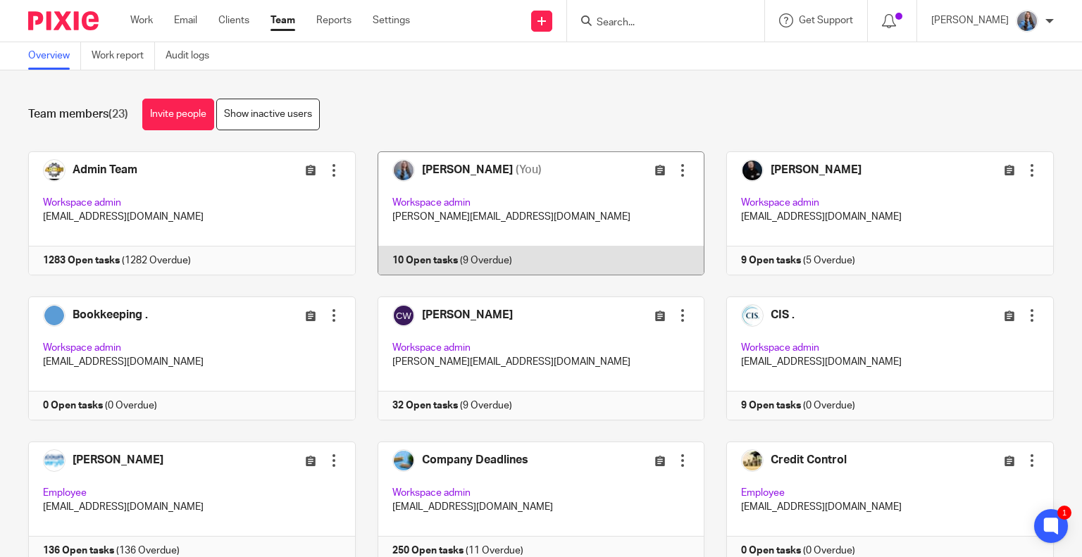
click at [451, 192] on link at bounding box center [530, 213] width 349 height 124
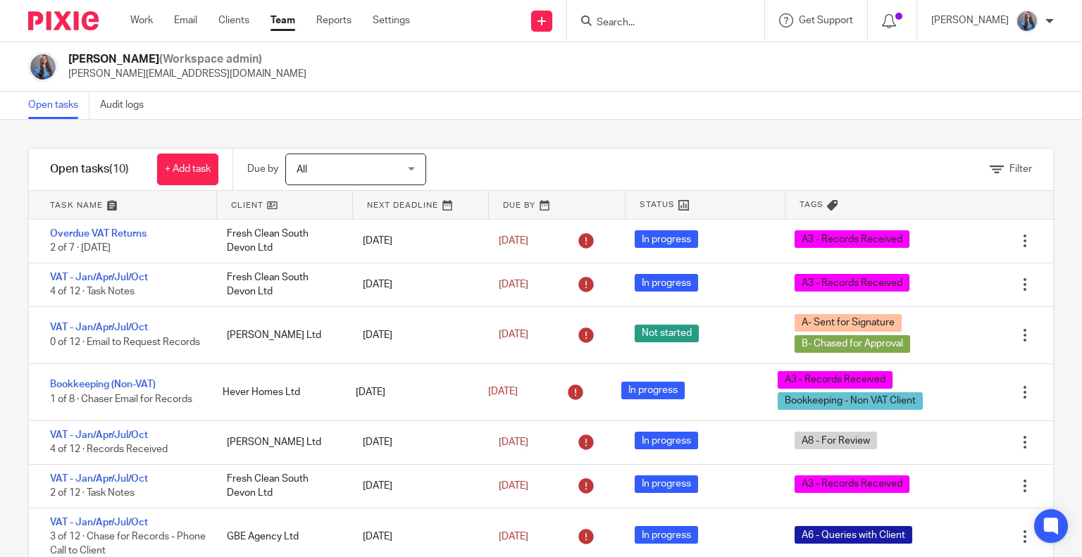
click at [80, 205] on link at bounding box center [122, 205] width 187 height 28
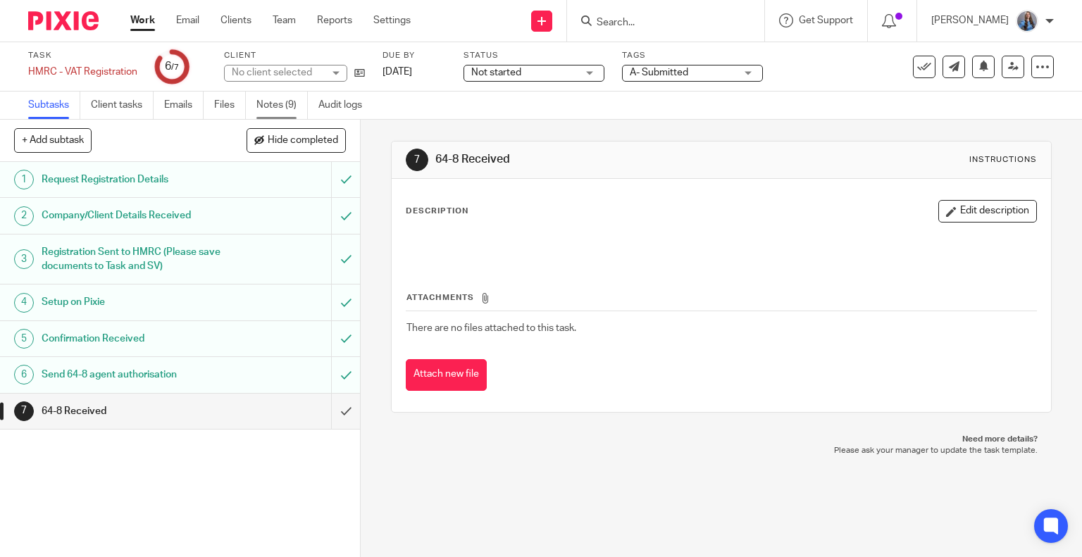
click at [273, 106] on link "Notes (9)" at bounding box center [281, 105] width 51 height 27
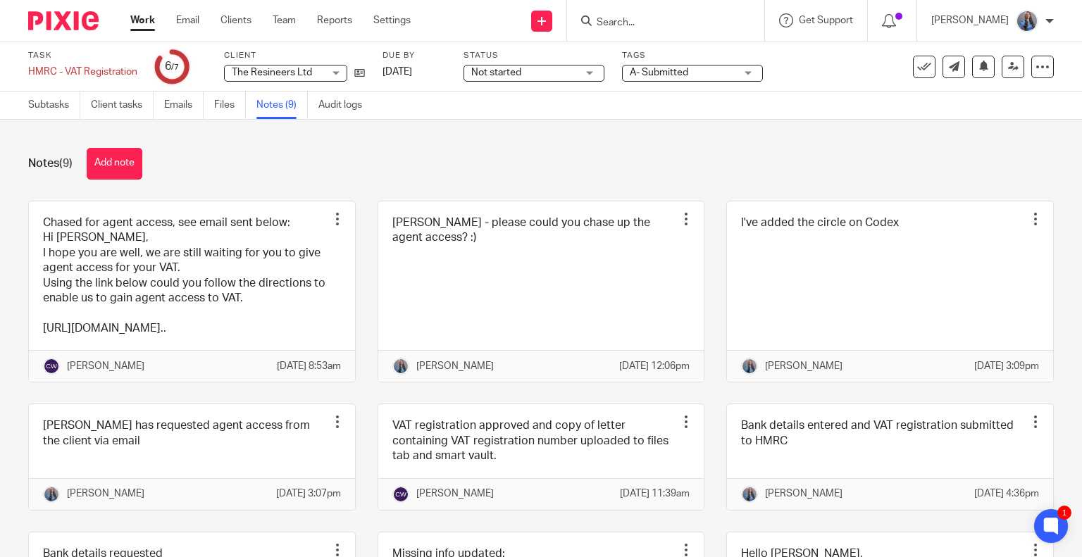
click at [275, 163] on div "Notes (9) Add note" at bounding box center [541, 164] width 1026 height 32
